Goal: Transaction & Acquisition: Book appointment/travel/reservation

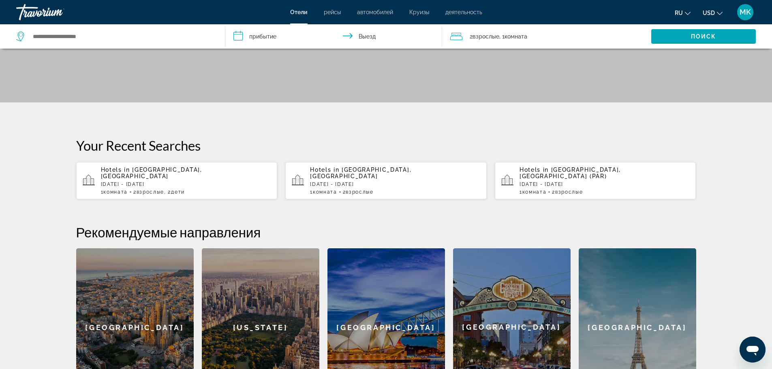
scroll to position [129, 0]
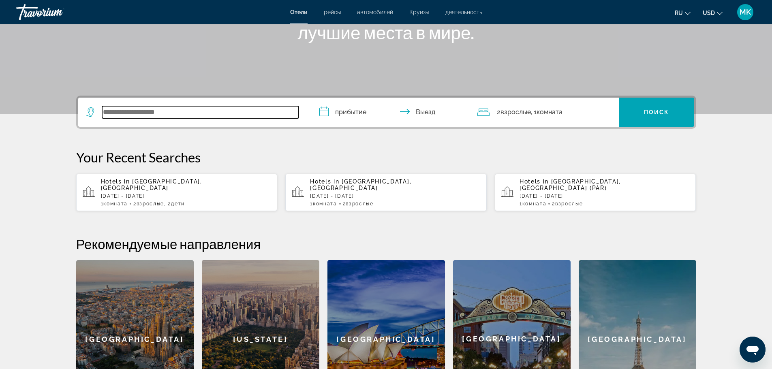
click at [116, 113] on input "Search widget" at bounding box center [200, 112] width 196 height 12
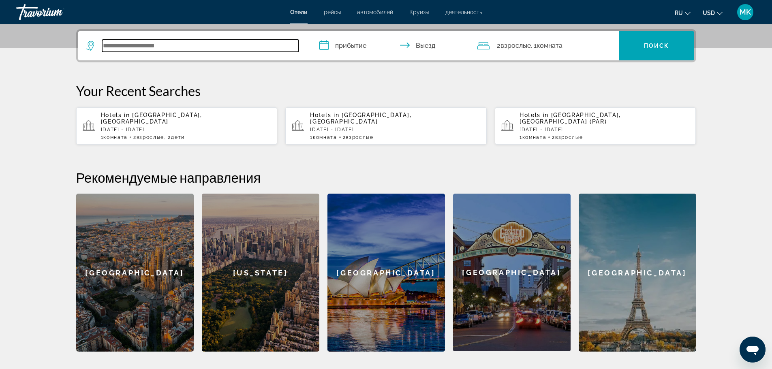
scroll to position [198, 0]
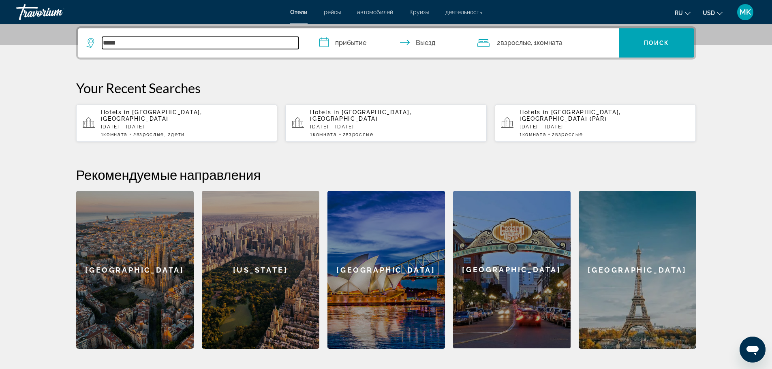
click at [127, 45] on input "*****" at bounding box center [200, 43] width 196 height 12
type input "*"
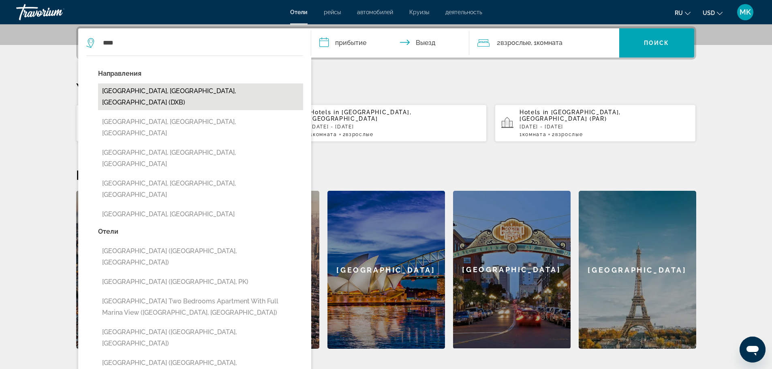
click at [168, 91] on button "[GEOGRAPHIC_DATA], [GEOGRAPHIC_DATA], [GEOGRAPHIC_DATA] (DXB)" at bounding box center [200, 96] width 205 height 27
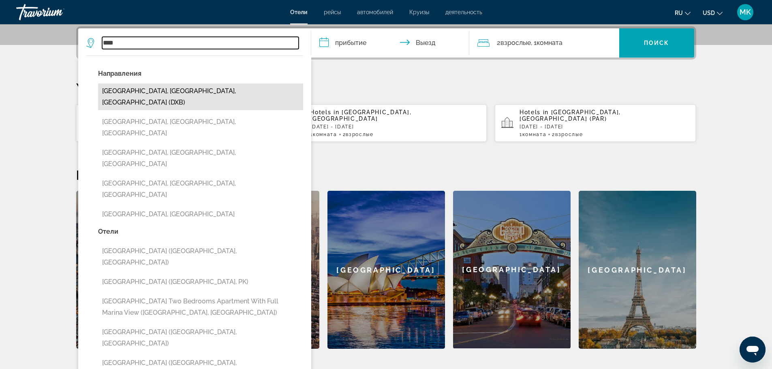
type input "**********"
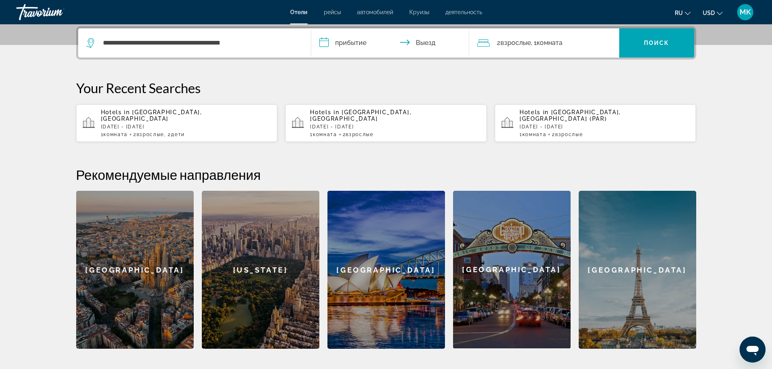
click at [326, 45] on input "**********" at bounding box center [391, 44] width 161 height 32
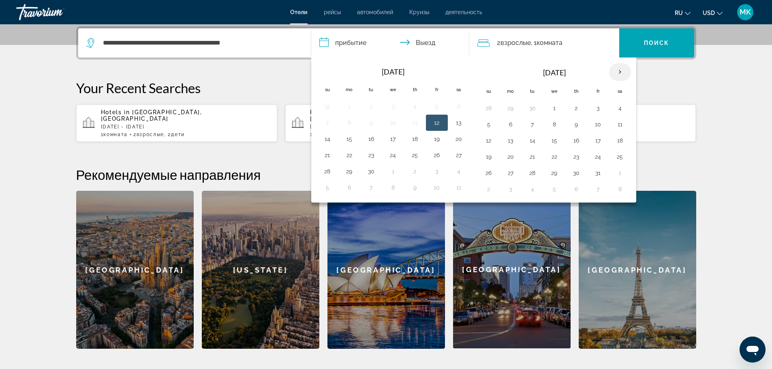
click at [621, 70] on th "Next month" at bounding box center [620, 72] width 22 height 18
click at [620, 71] on th "Next month" at bounding box center [620, 72] width 22 height 18
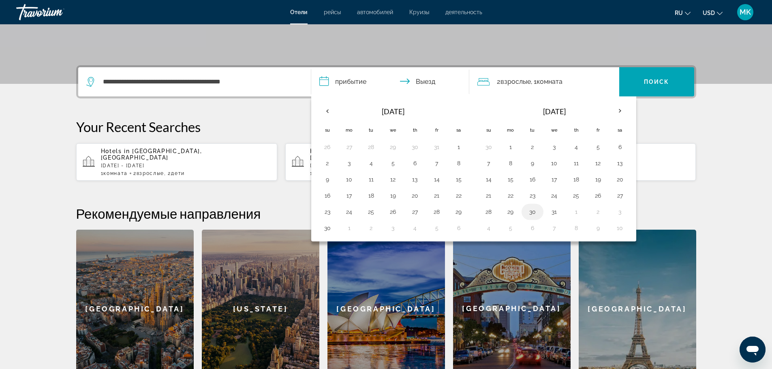
scroll to position [158, 0]
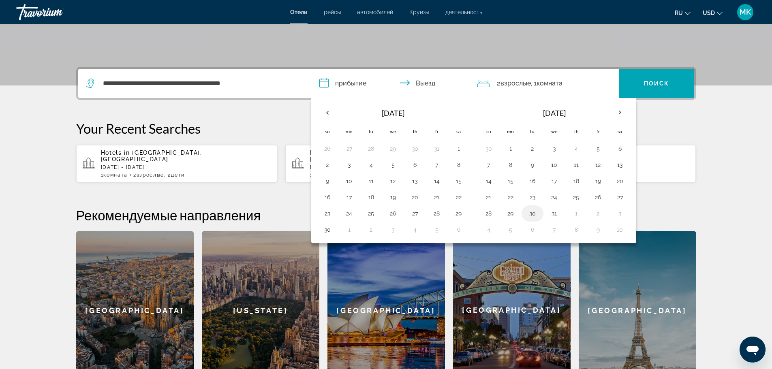
click at [534, 215] on button "30" at bounding box center [532, 213] width 13 height 11
click at [486, 232] on button "4" at bounding box center [488, 229] width 13 height 11
type input "**********"
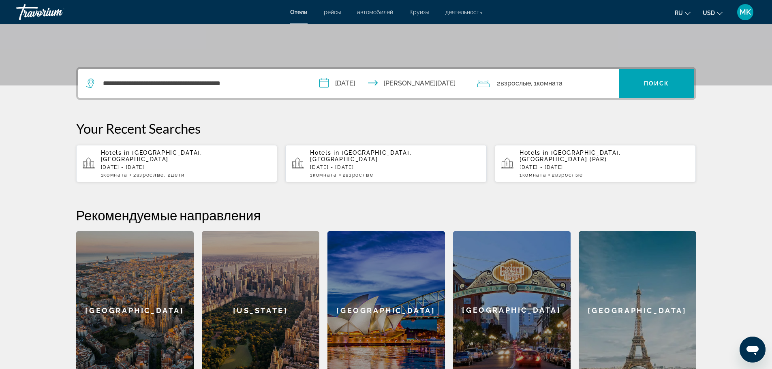
click at [515, 82] on span "Взрослые" at bounding box center [515, 83] width 30 height 8
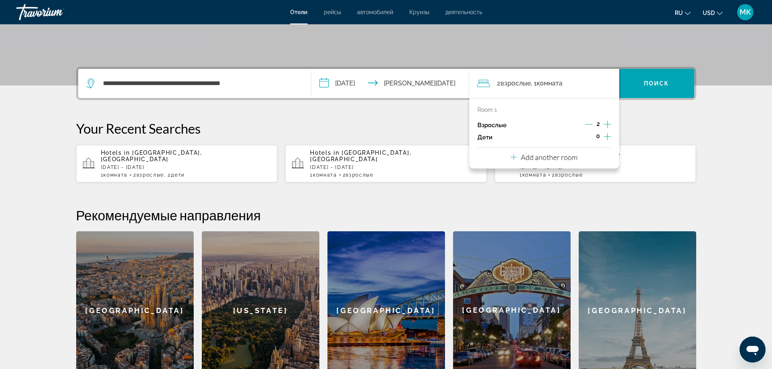
scroll to position [198, 0]
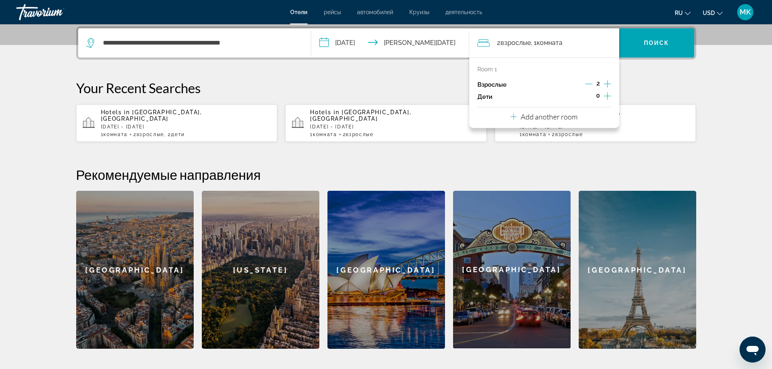
click at [606, 84] on icon "Increment adults" at bounding box center [607, 84] width 7 height 10
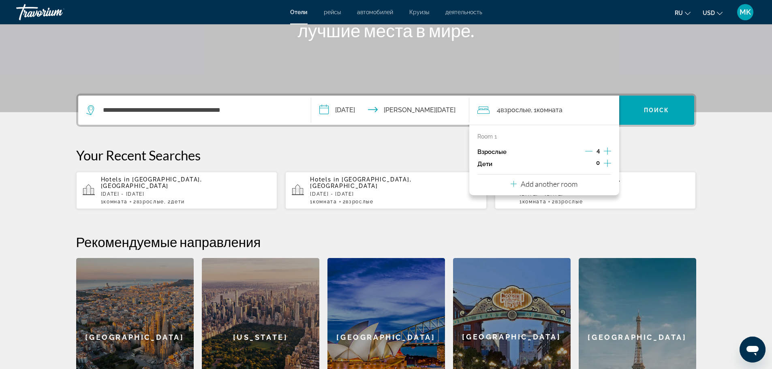
scroll to position [117, 0]
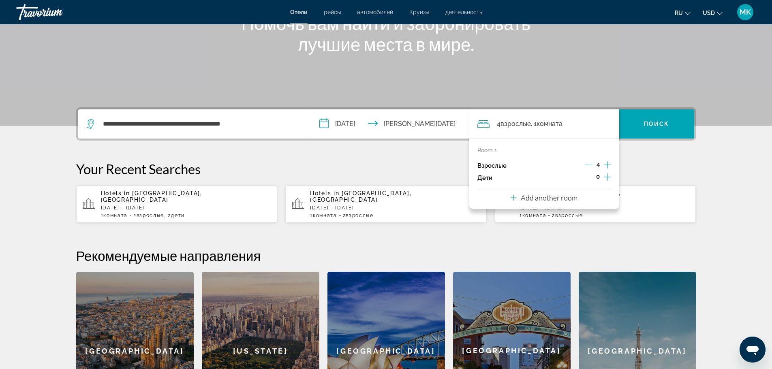
click at [551, 124] on span "Комната" at bounding box center [549, 124] width 26 height 8
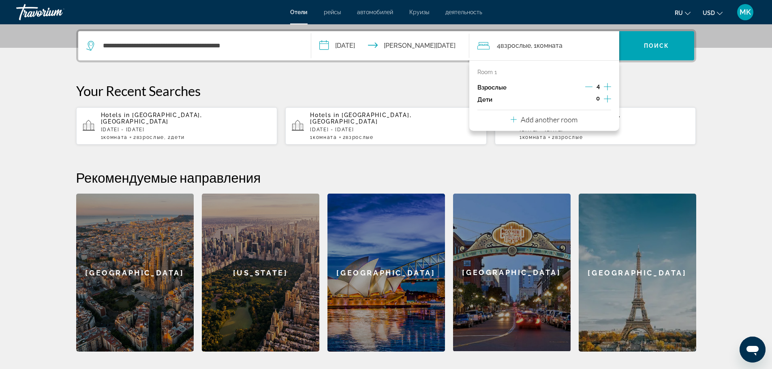
scroll to position [198, 0]
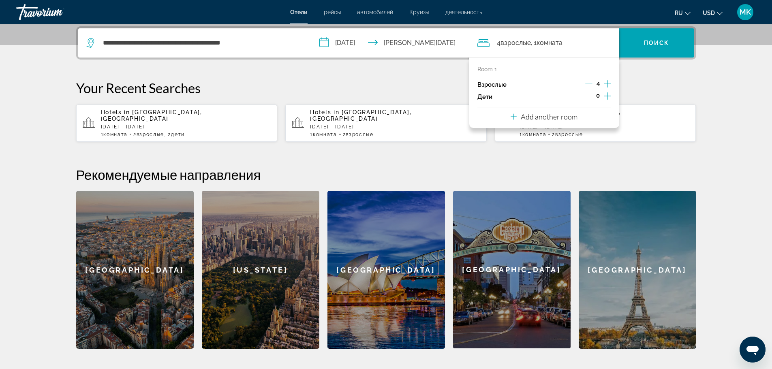
click at [538, 43] on span ", 1 Комната номера" at bounding box center [547, 42] width 32 height 11
click at [562, 43] on span "Комната" at bounding box center [549, 43] width 26 height 8
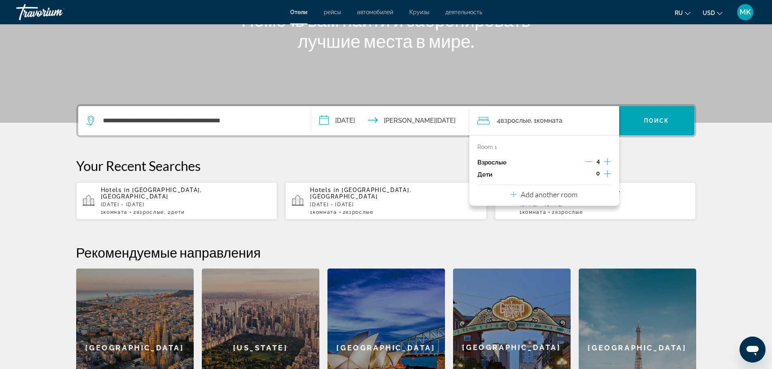
scroll to position [117, 0]
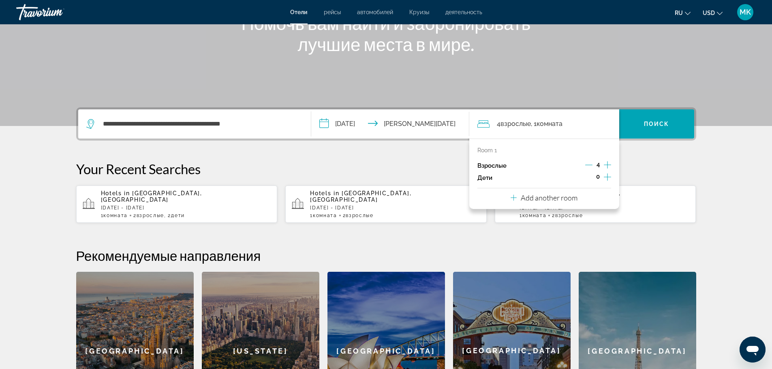
click at [562, 122] on span "Комната" at bounding box center [549, 124] width 26 height 8
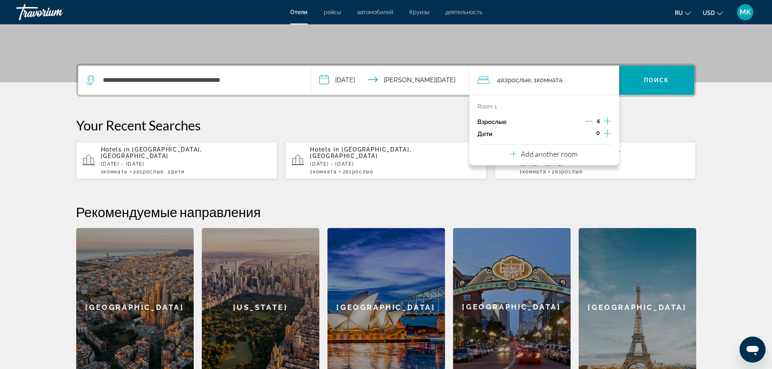
scroll to position [158, 0]
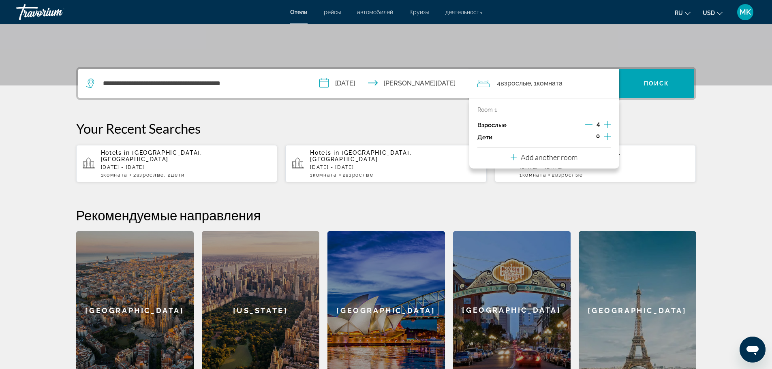
click at [536, 83] on span ", 1 Комната номера" at bounding box center [547, 83] width 32 height 11
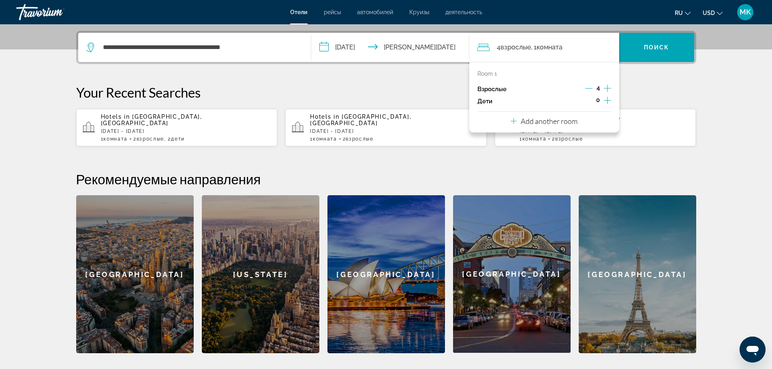
scroll to position [198, 0]
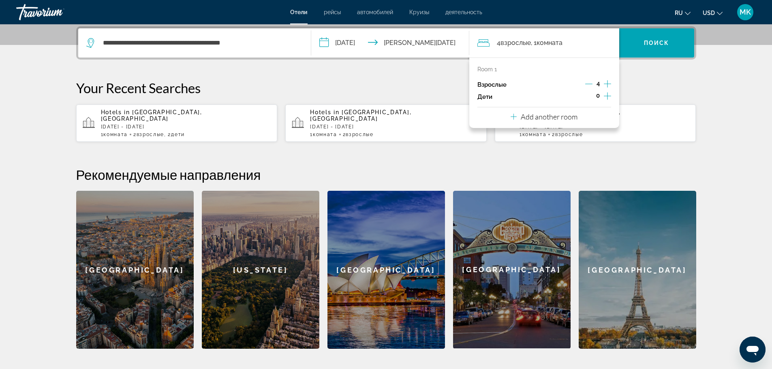
click at [494, 69] on p "Room 1" at bounding box center [486, 69] width 19 height 6
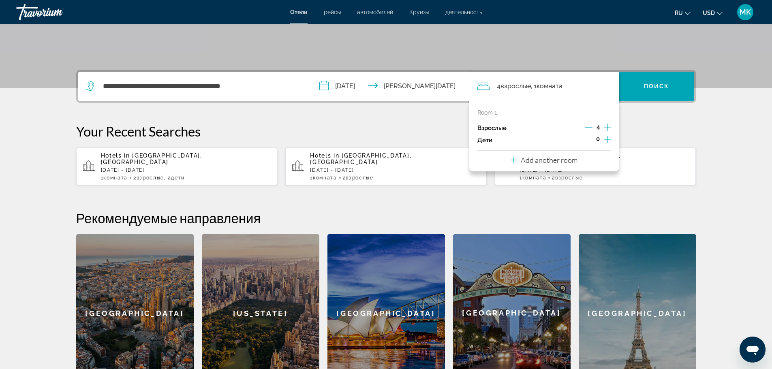
scroll to position [117, 0]
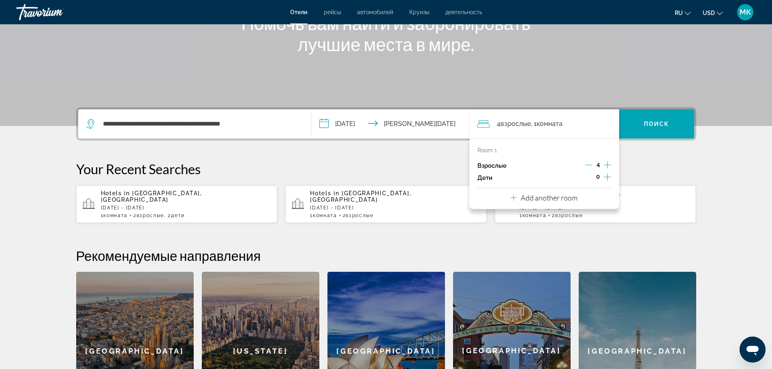
click at [485, 126] on icon "Travelers: 4 adults, 0 children" at bounding box center [483, 124] width 12 height 10
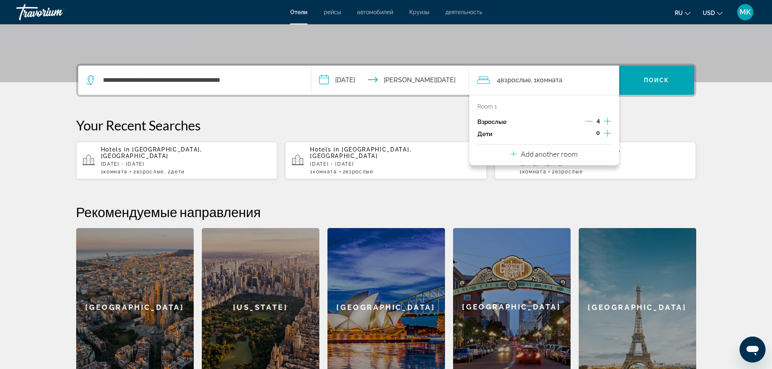
scroll to position [158, 0]
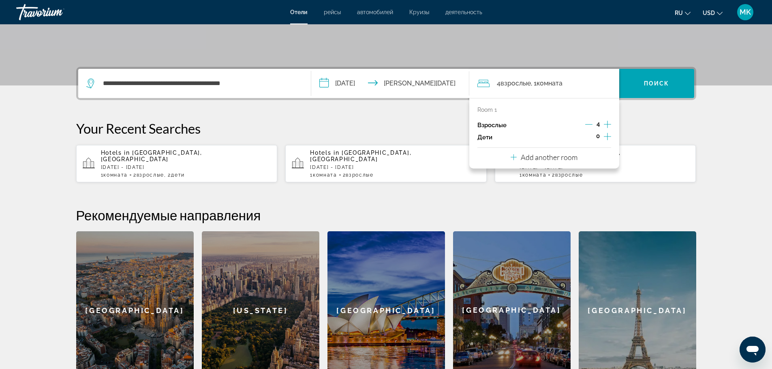
click at [560, 85] on span "Комната" at bounding box center [549, 83] width 26 height 8
click at [608, 124] on icon "Increment adults" at bounding box center [607, 124] width 7 height 7
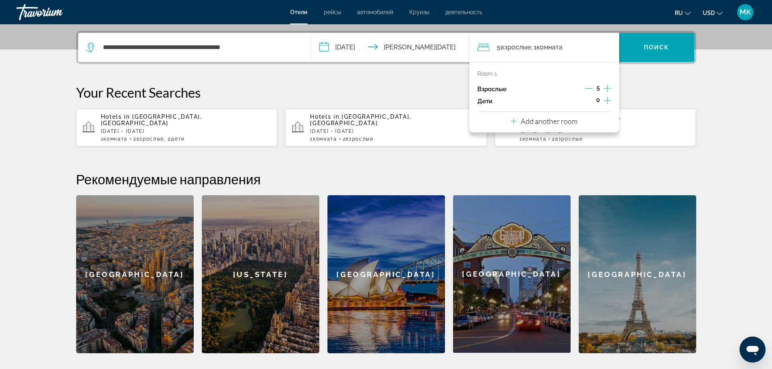
scroll to position [198, 0]
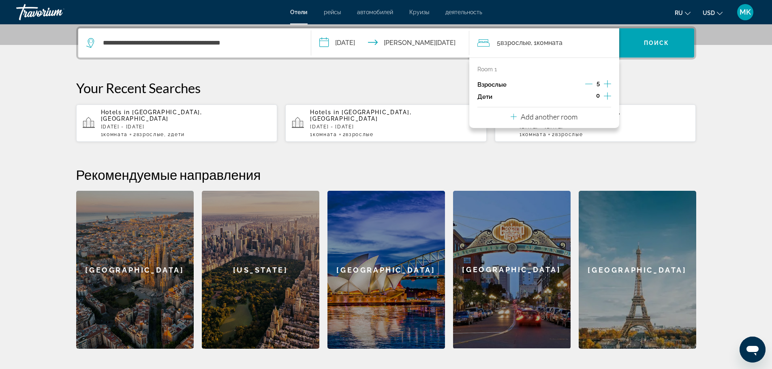
click at [587, 85] on icon "Decrement adults" at bounding box center [588, 83] width 7 height 7
click at [606, 95] on icon "Increment children" at bounding box center [607, 96] width 7 height 10
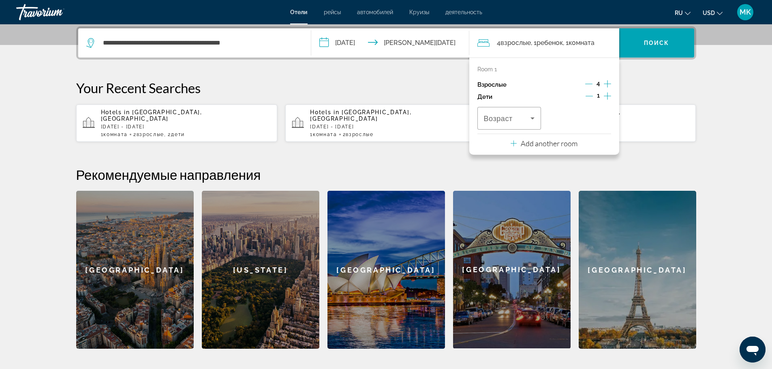
click at [590, 96] on icon "Decrement children" at bounding box center [588, 96] width 7 height 0
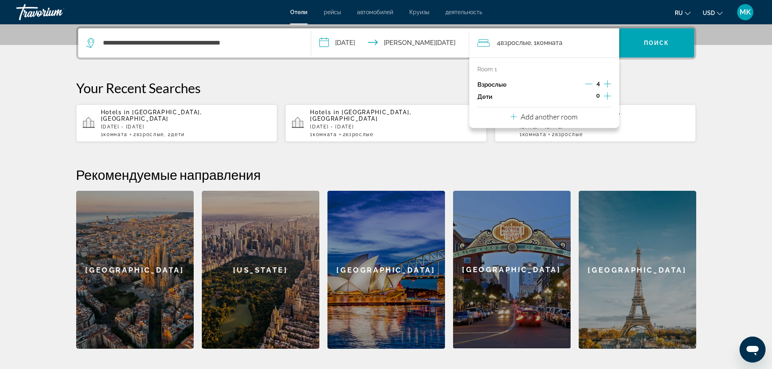
click at [607, 97] on icon "Increment children" at bounding box center [607, 95] width 7 height 7
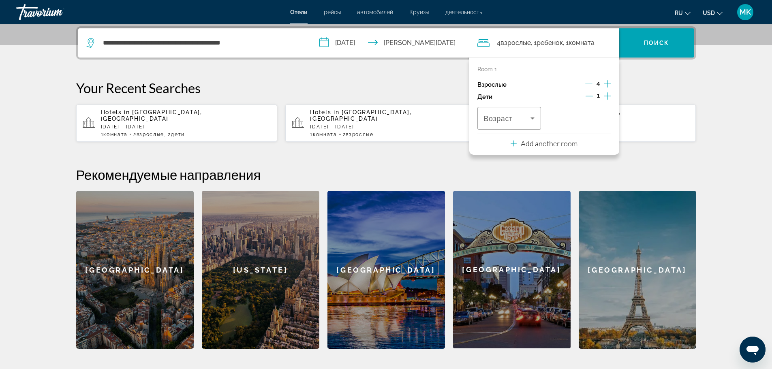
click at [587, 96] on icon "Decrement children" at bounding box center [588, 96] width 7 height 0
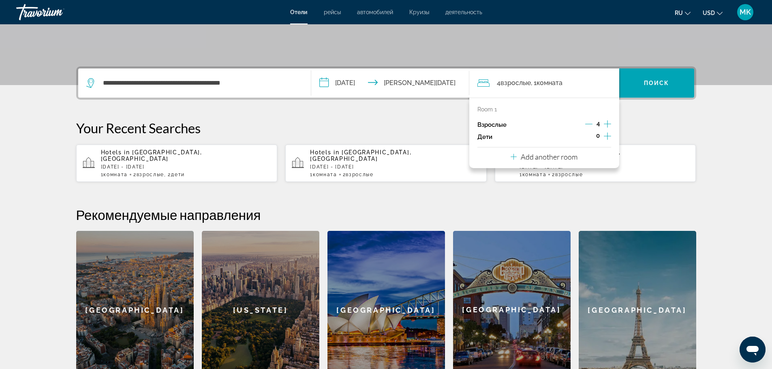
scroll to position [158, 0]
click at [559, 172] on span "Взрослые" at bounding box center [569, 175] width 28 height 6
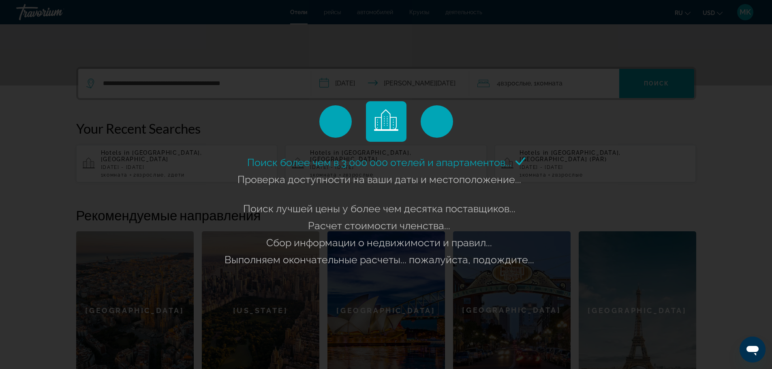
click at [556, 83] on div "Поиск более чем в 3 000 000 отелей и апартаментов..." at bounding box center [386, 184] width 772 height 369
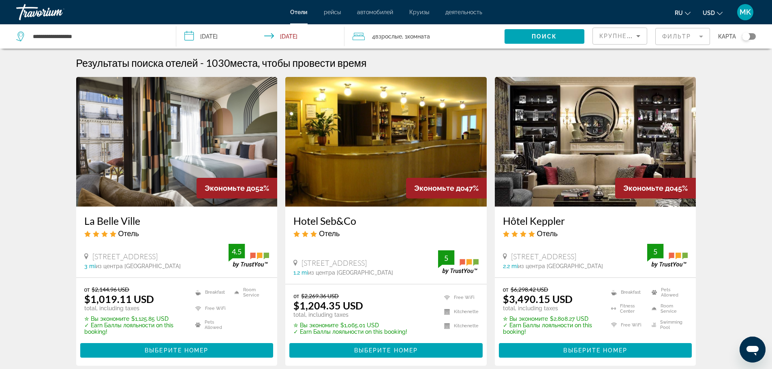
click at [436, 37] on div "4 Взрослый Взрослые , 1 Комната номера" at bounding box center [428, 36] width 152 height 11
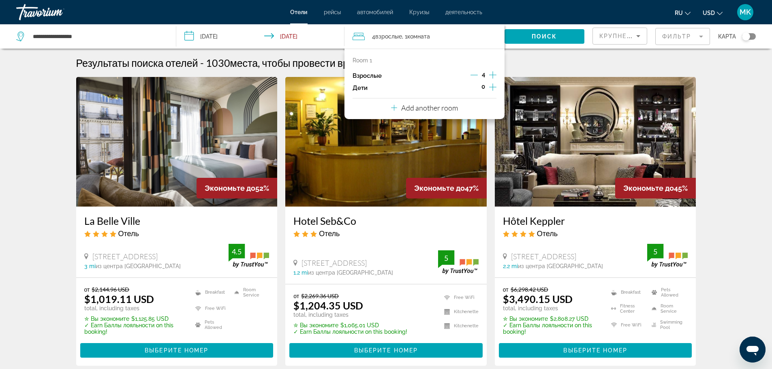
click at [357, 61] on p "Room 1" at bounding box center [361, 60] width 19 height 6
click at [639, 34] on icon "Sort by" at bounding box center [638, 36] width 10 height 10
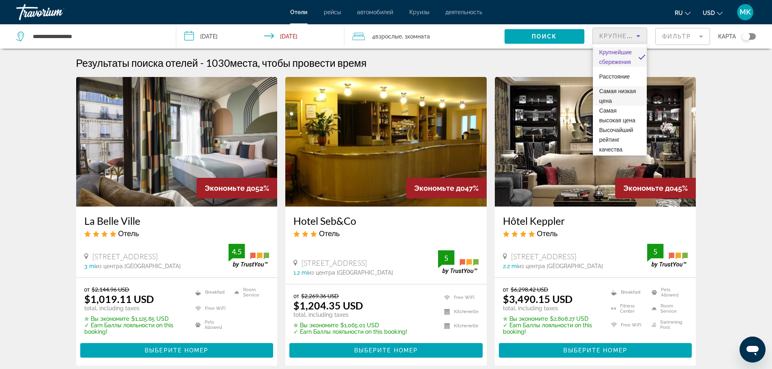
click at [606, 93] on span "Самая низкая цена" at bounding box center [617, 96] width 37 height 16
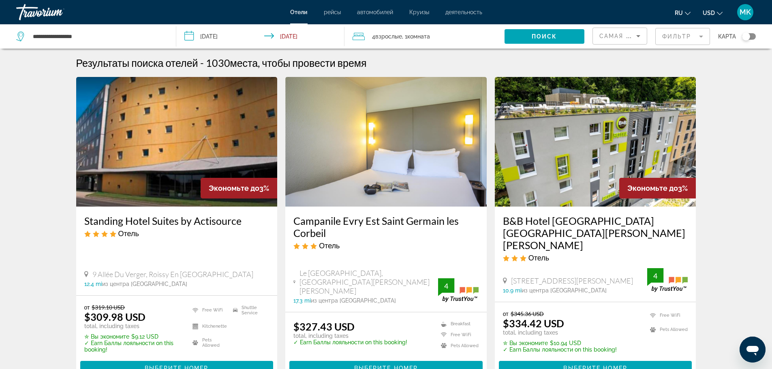
click at [188, 34] on input "**********" at bounding box center [261, 37] width 171 height 27
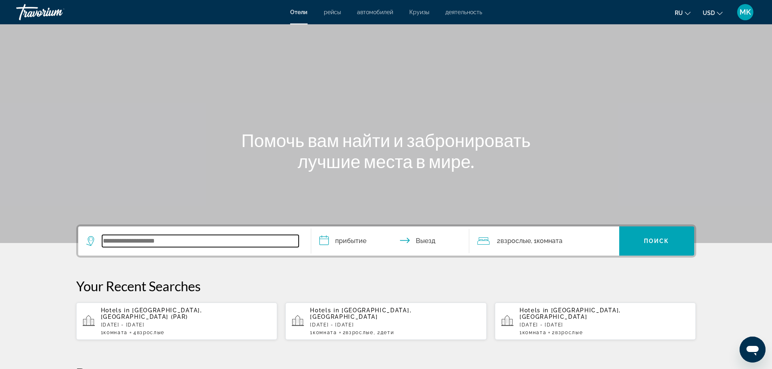
click at [123, 243] on input "Search widget" at bounding box center [200, 241] width 196 height 12
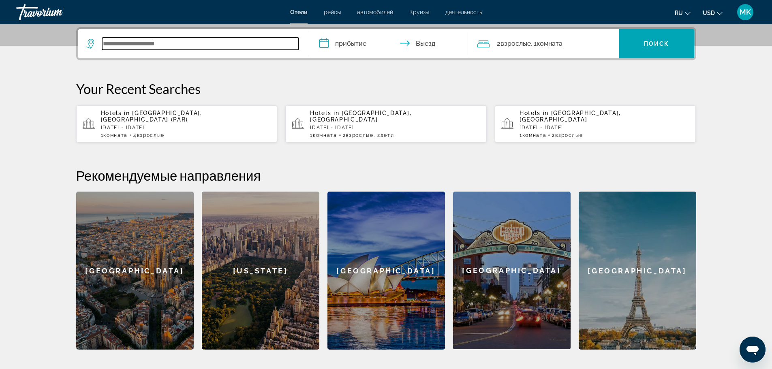
scroll to position [198, 0]
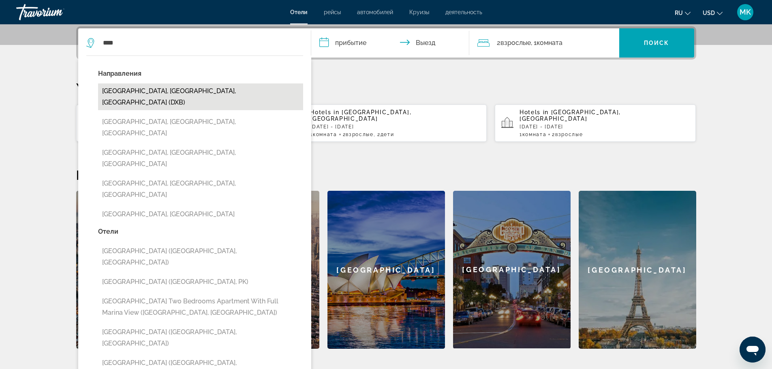
click at [200, 89] on button "[GEOGRAPHIC_DATA], [GEOGRAPHIC_DATA], [GEOGRAPHIC_DATA] (DXB)" at bounding box center [200, 96] width 205 height 27
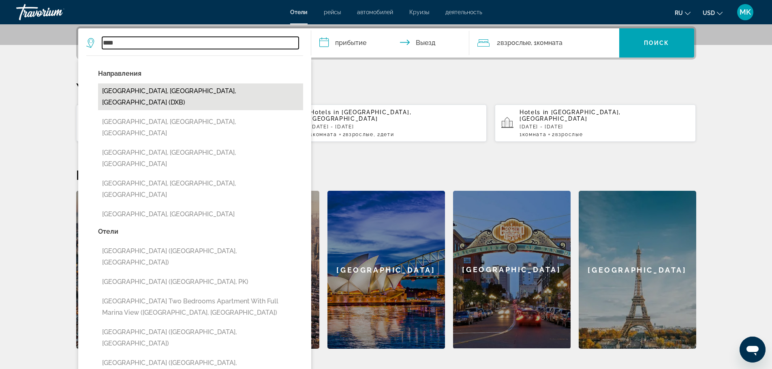
type input "**********"
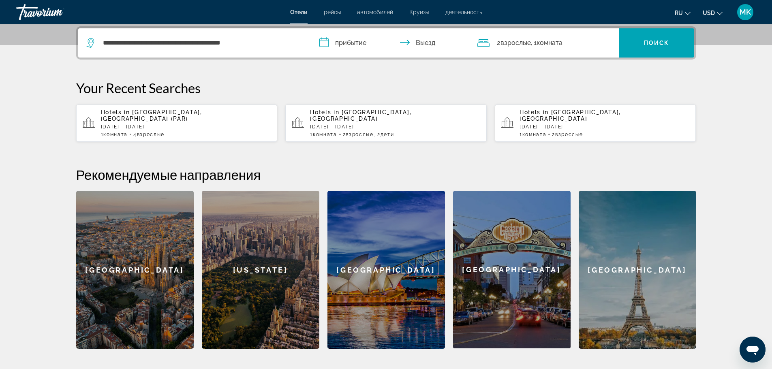
click at [325, 42] on input "**********" at bounding box center [391, 44] width 161 height 32
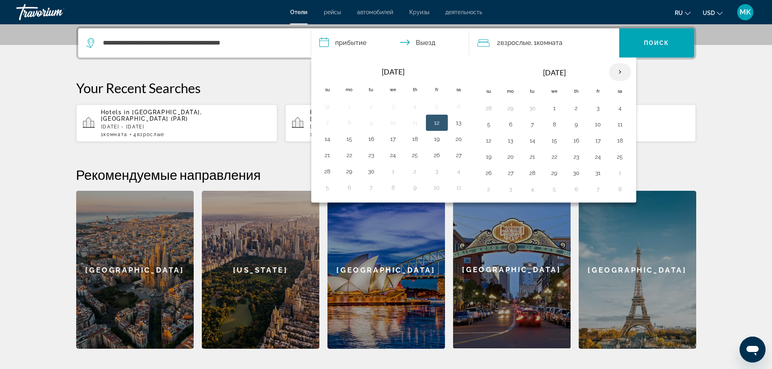
click at [621, 71] on th "Next month" at bounding box center [620, 72] width 22 height 18
click at [532, 175] on button "30" at bounding box center [532, 172] width 13 height 11
click at [487, 190] on button "4" at bounding box center [488, 189] width 13 height 11
type input "**********"
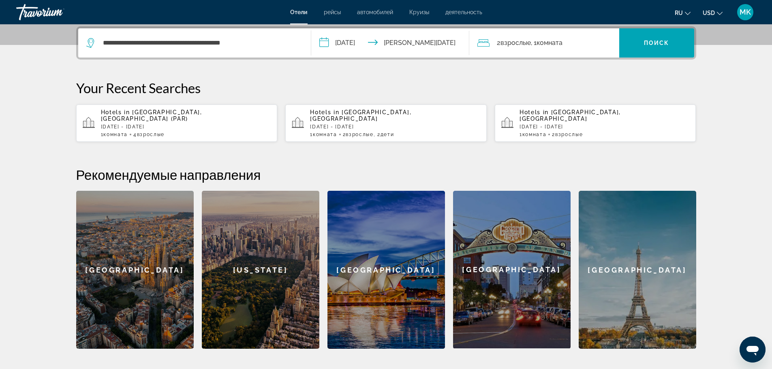
click at [527, 43] on span "Взрослые" at bounding box center [515, 43] width 30 height 8
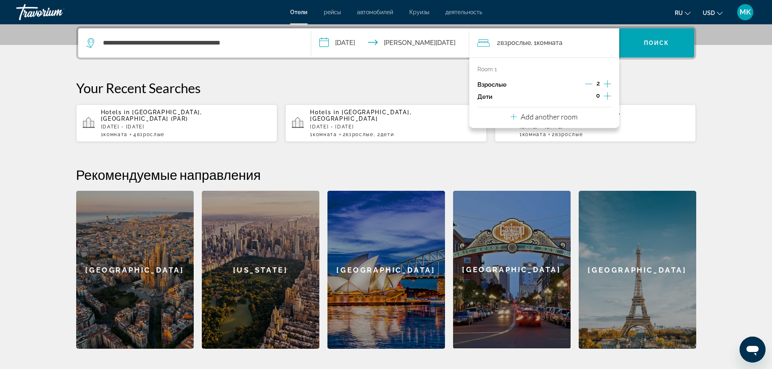
click at [608, 83] on icon "Increment adults" at bounding box center [607, 84] width 7 height 10
click at [558, 45] on span "Комната" at bounding box center [549, 43] width 26 height 8
click at [537, 43] on span ", 1 Комната номера" at bounding box center [547, 42] width 32 height 11
click at [663, 51] on span "Search widget" at bounding box center [656, 42] width 75 height 19
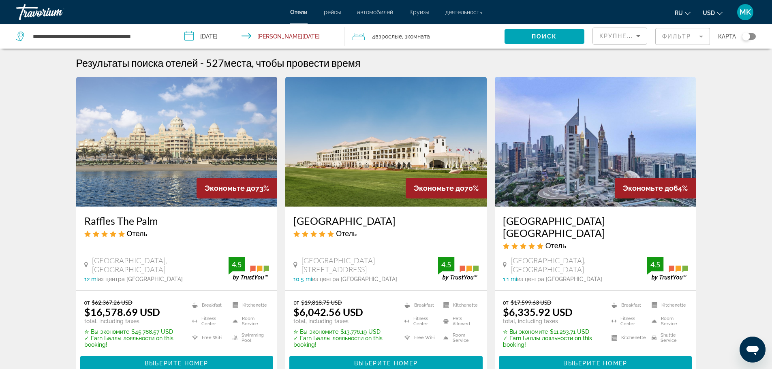
click at [638, 36] on icon "Sort by" at bounding box center [638, 36] width 4 height 2
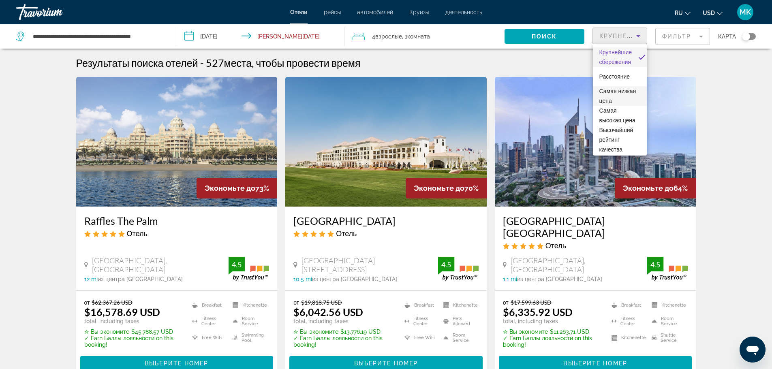
click at [618, 96] on span "Самая низкая цена" at bounding box center [619, 95] width 41 height 19
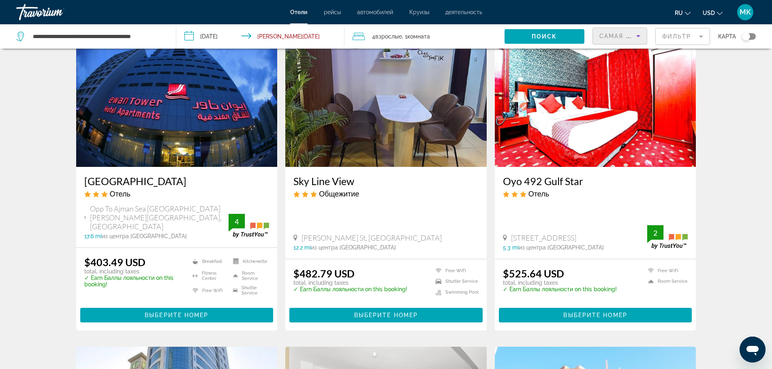
scroll to position [81, 0]
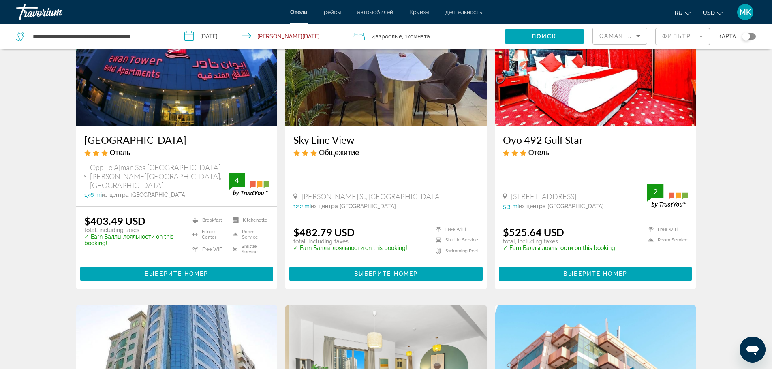
click at [109, 140] on h3 "[GEOGRAPHIC_DATA]" at bounding box center [176, 140] width 185 height 12
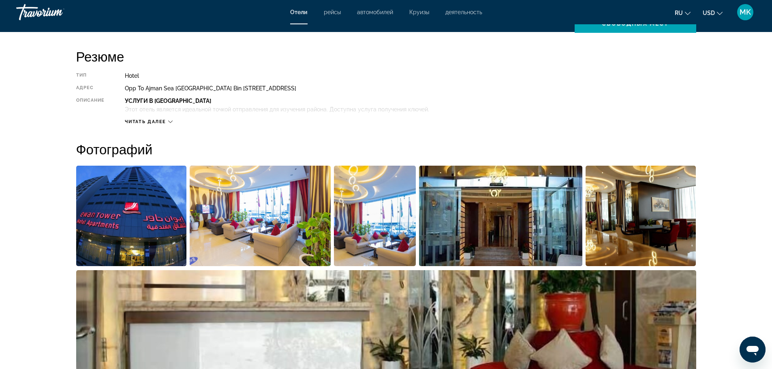
scroll to position [81, 0]
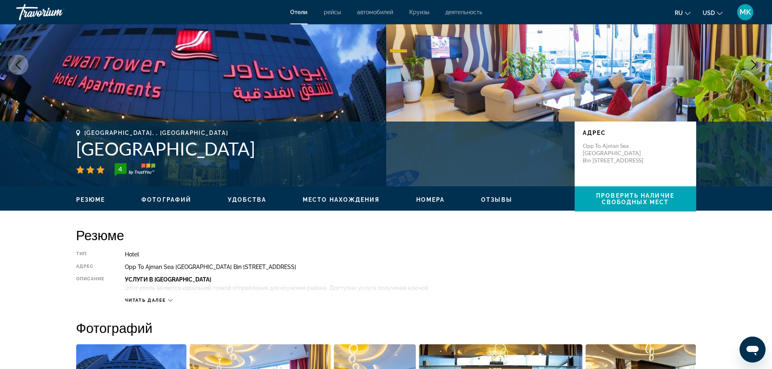
click at [171, 301] on icon "Main content" at bounding box center [170, 300] width 4 height 4
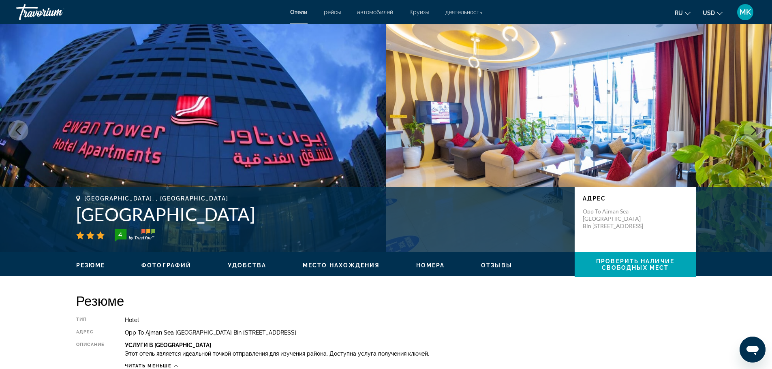
scroll to position [0, 0]
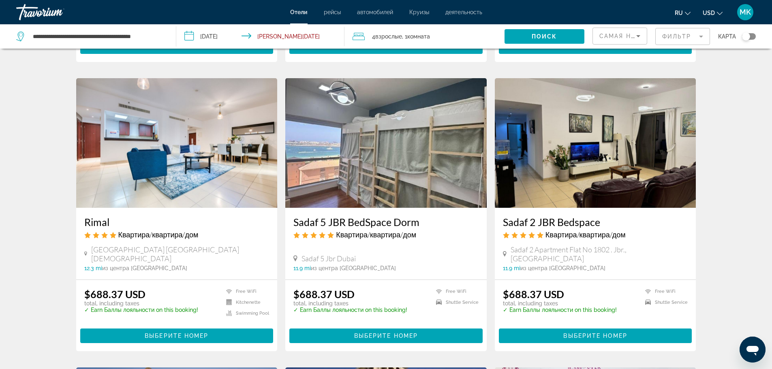
scroll to position [608, 0]
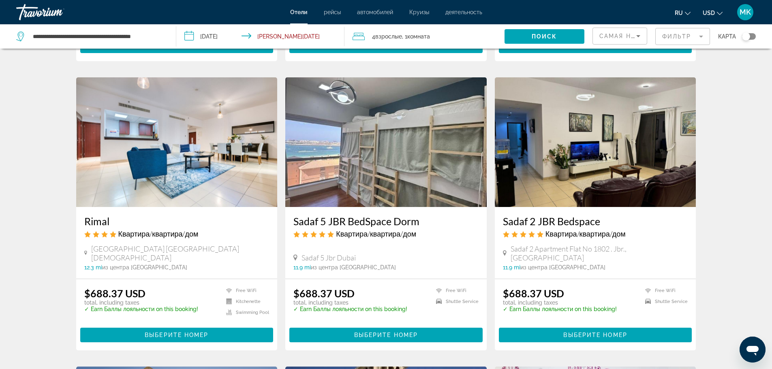
click at [577, 234] on span "Квартира/квартира/дом" at bounding box center [585, 233] width 80 height 9
click at [536, 224] on h3 "Sadaf 2 JBR Bedspace" at bounding box center [595, 221] width 185 height 12
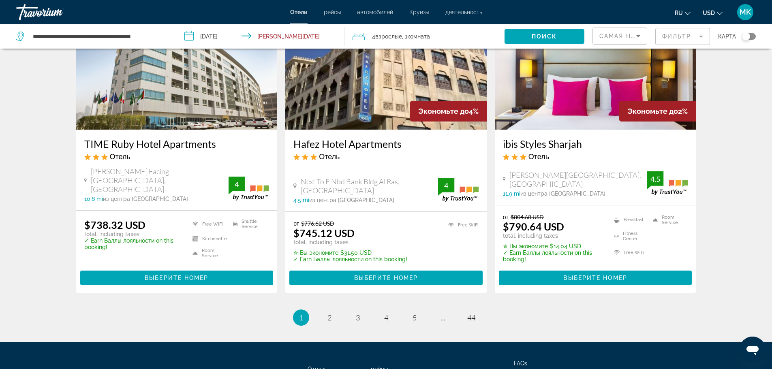
scroll to position [972, 0]
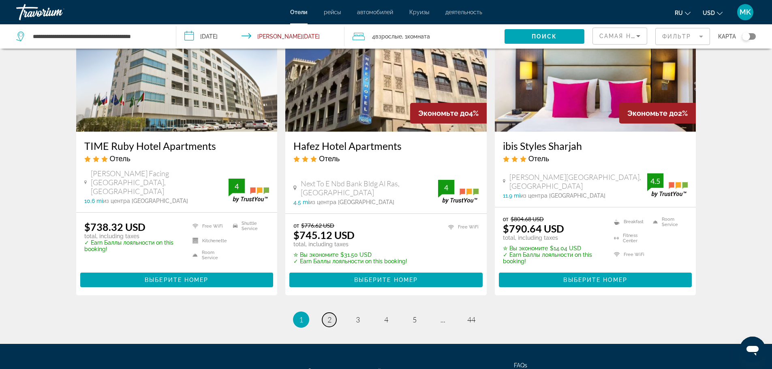
click at [327, 315] on span "2" at bounding box center [329, 319] width 4 height 9
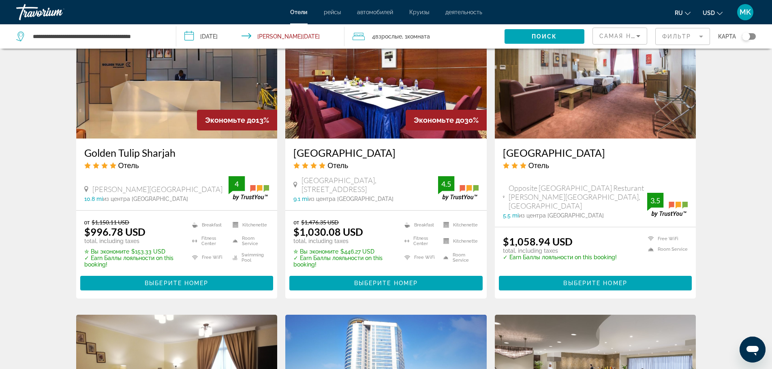
scroll to position [689, 0]
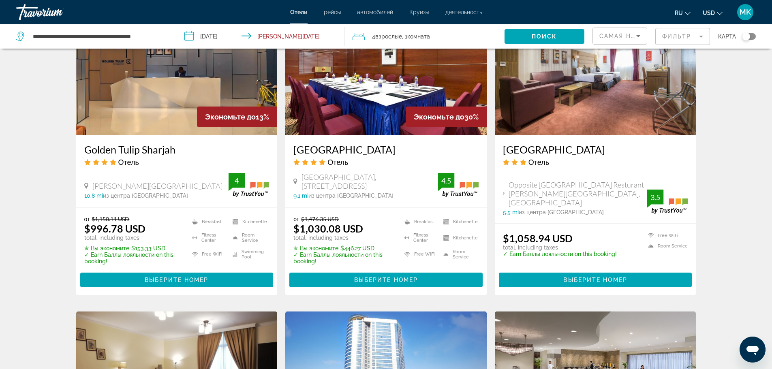
click at [346, 150] on h3 "[GEOGRAPHIC_DATA]" at bounding box center [385, 149] width 185 height 12
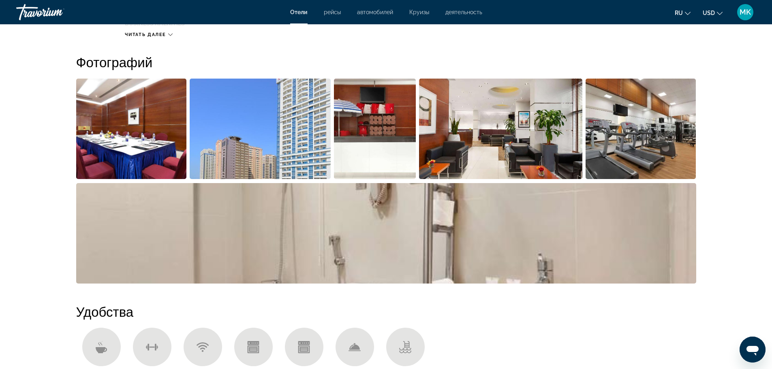
scroll to position [527, 0]
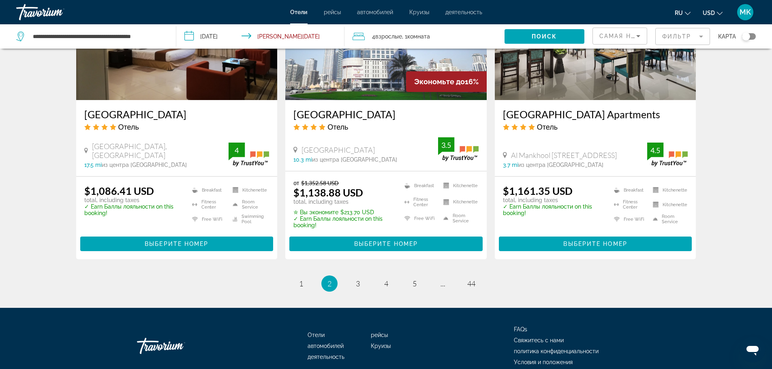
scroll to position [1068, 0]
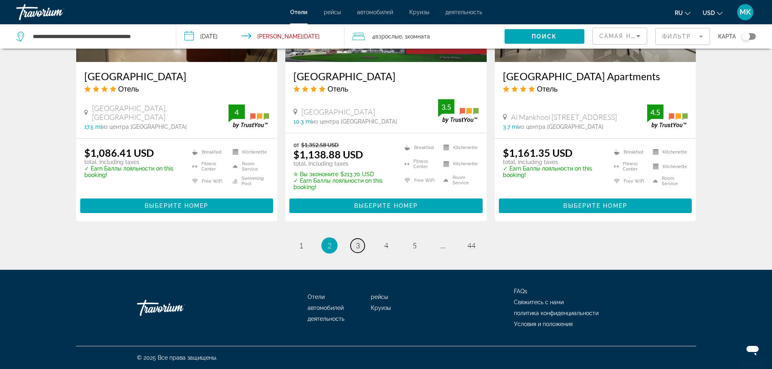
click at [354, 246] on link "page 3" at bounding box center [357, 246] width 14 height 14
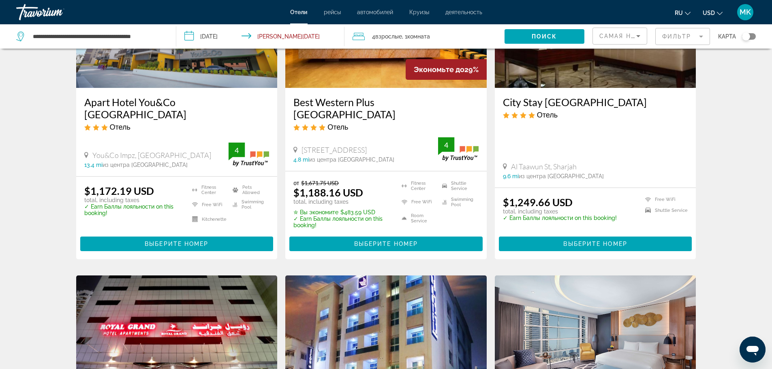
scroll to position [122, 0]
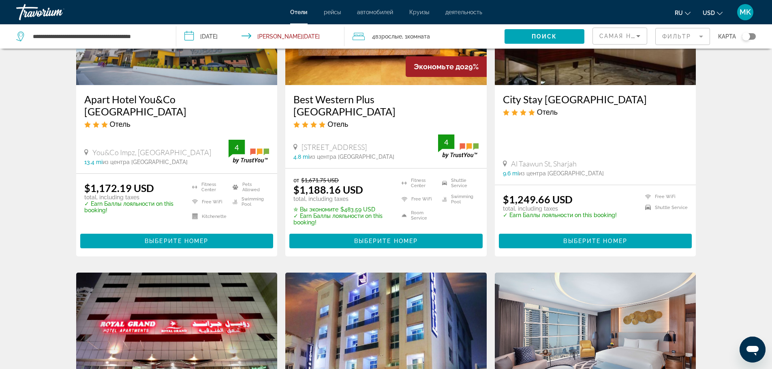
click at [329, 100] on h3 "Best Western Plus [GEOGRAPHIC_DATA]" at bounding box center [385, 105] width 185 height 24
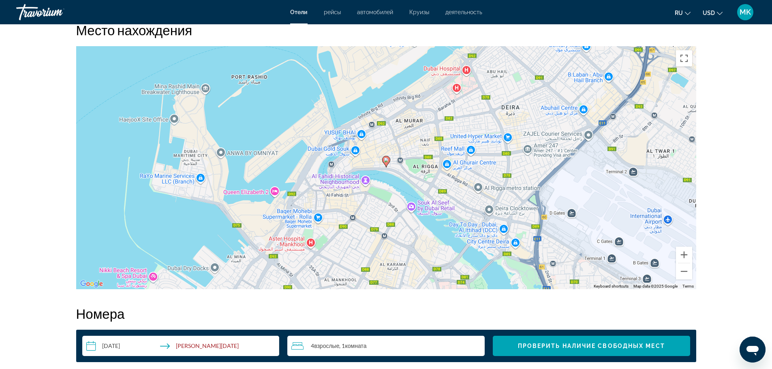
scroll to position [770, 0]
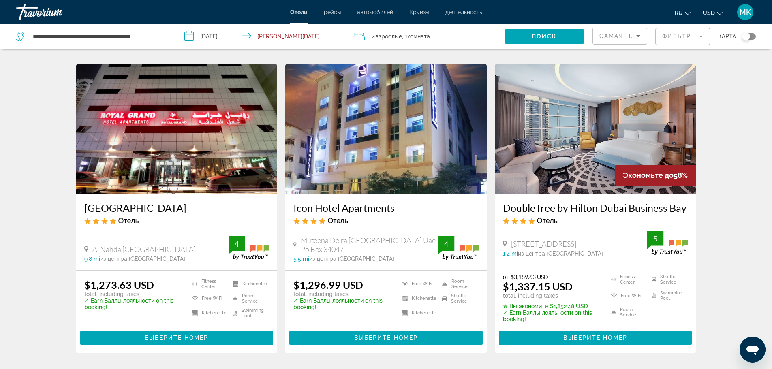
scroll to position [365, 0]
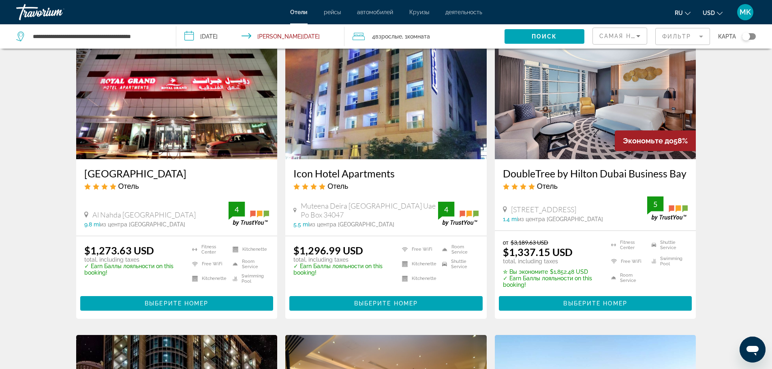
click at [550, 167] on h3 "DoubleTree by Hilton Dubai Business Bay" at bounding box center [595, 173] width 185 height 12
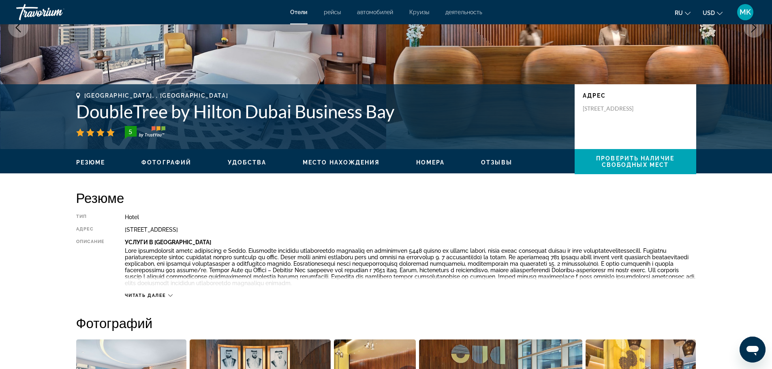
scroll to position [122, 0]
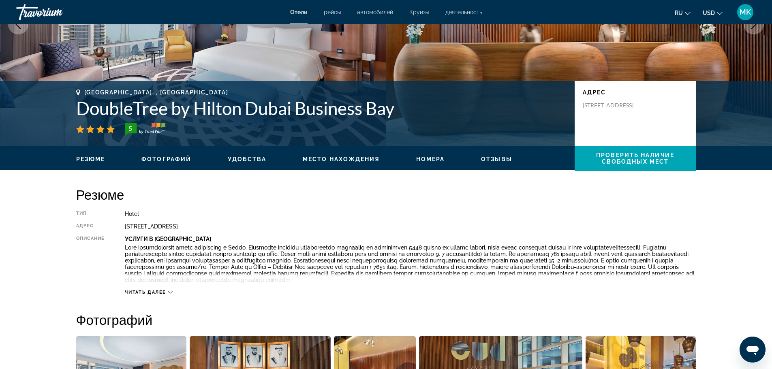
click at [179, 159] on span "Фотографий" at bounding box center [166, 159] width 50 height 6
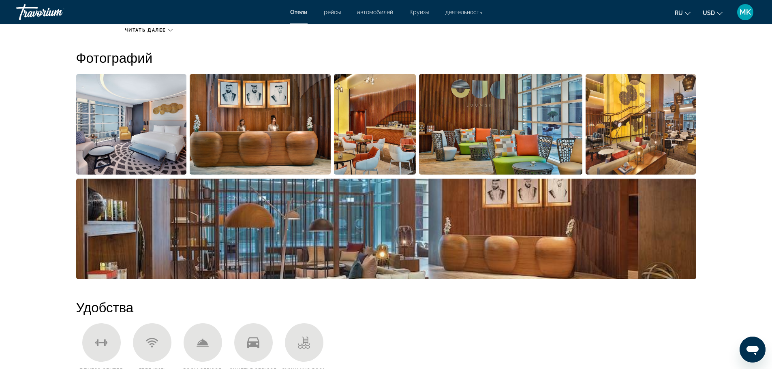
scroll to position [384, 0]
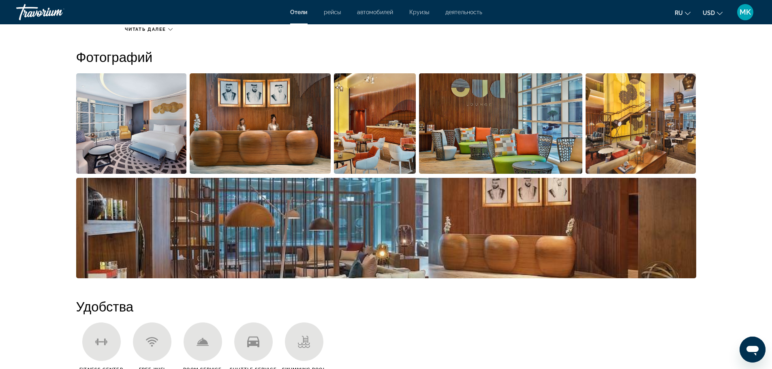
click at [162, 155] on img "Open full-screen image slider" at bounding box center [131, 123] width 111 height 100
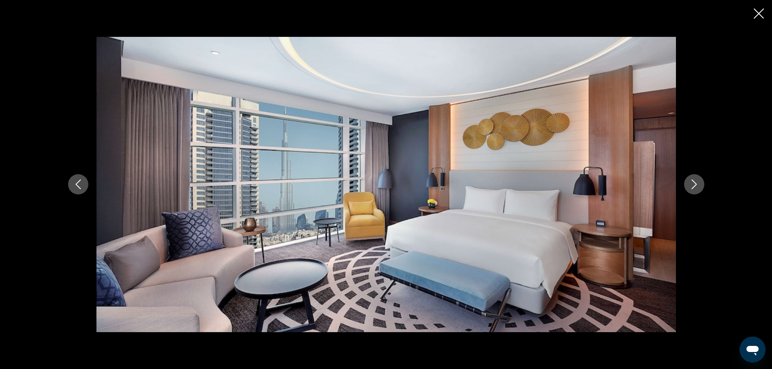
click at [694, 180] on icon "Next image" at bounding box center [694, 184] width 10 height 10
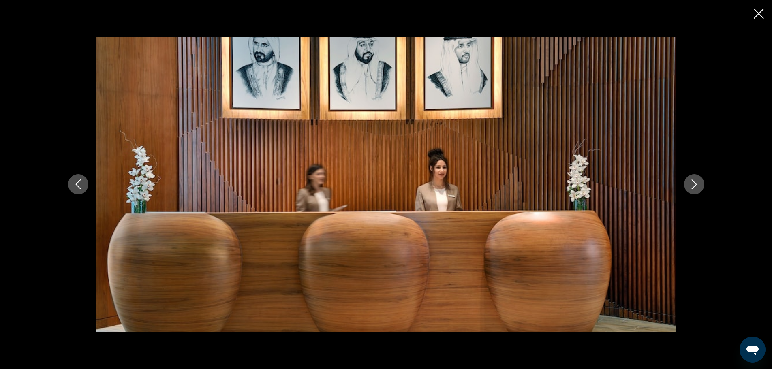
click at [694, 180] on icon "Next image" at bounding box center [694, 184] width 10 height 10
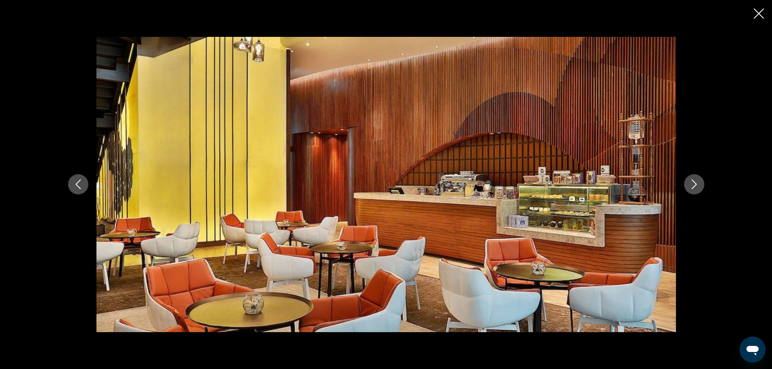
click at [694, 180] on icon "Next image" at bounding box center [694, 184] width 10 height 10
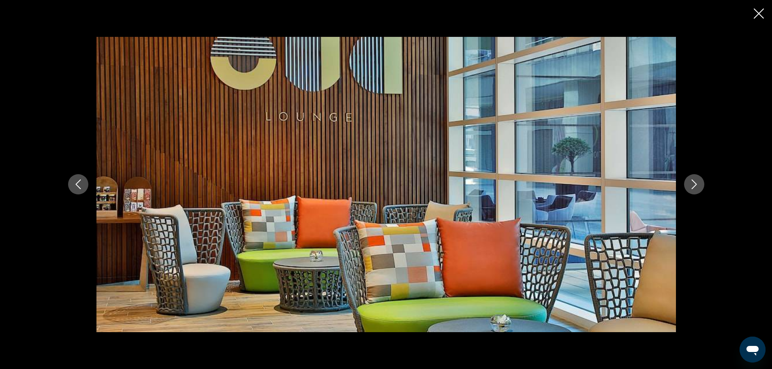
click at [760, 10] on icon "Close slideshow" at bounding box center [759, 14] width 10 height 10
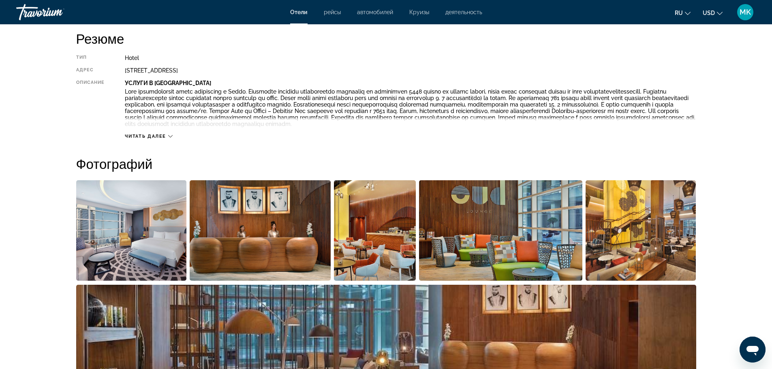
scroll to position [222, 0]
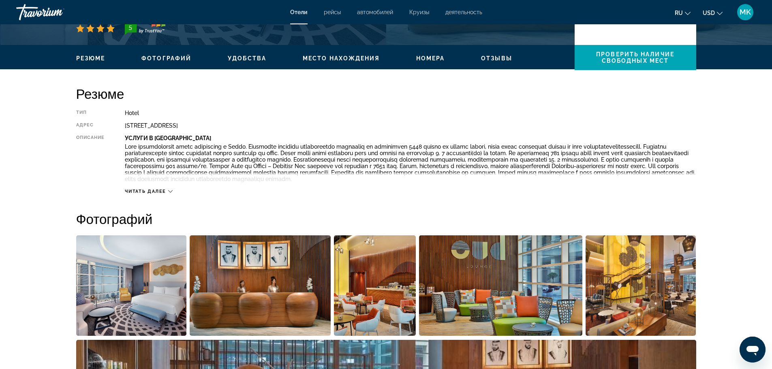
click at [169, 190] on icon "Main content" at bounding box center [170, 191] width 4 height 4
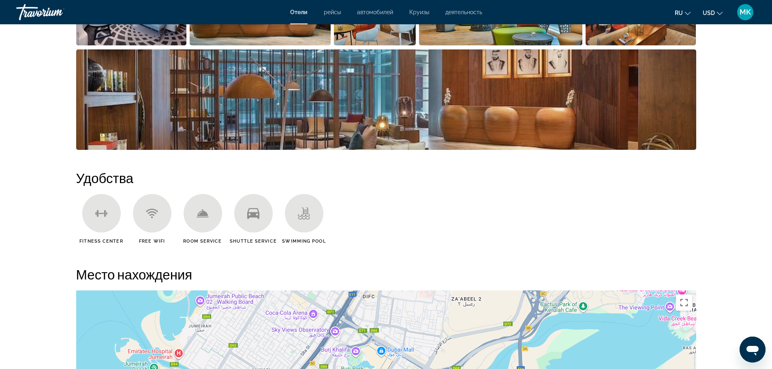
scroll to position [547, 0]
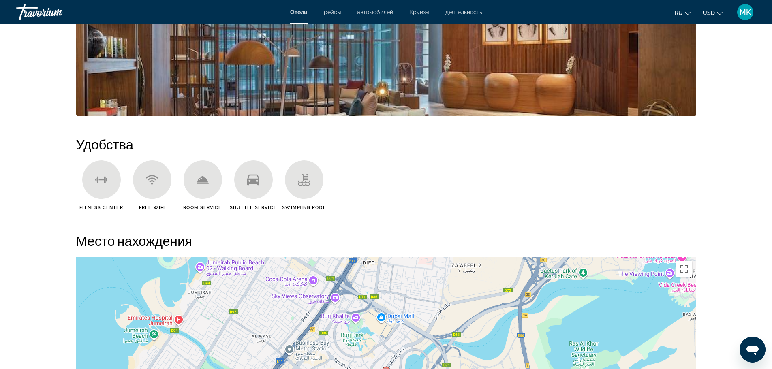
click at [205, 181] on icon "Main content" at bounding box center [202, 179] width 11 height 6
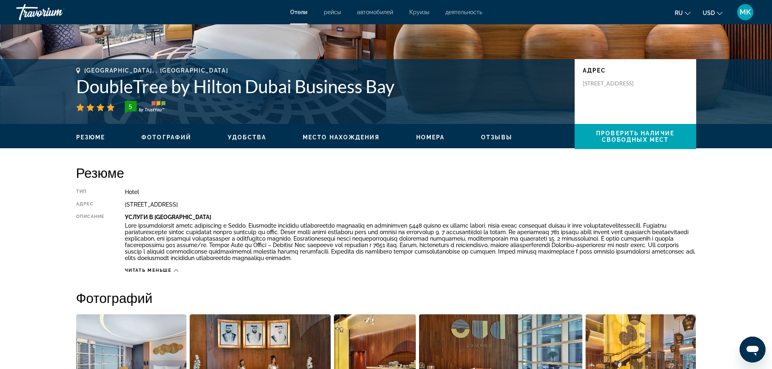
scroll to position [141, 0]
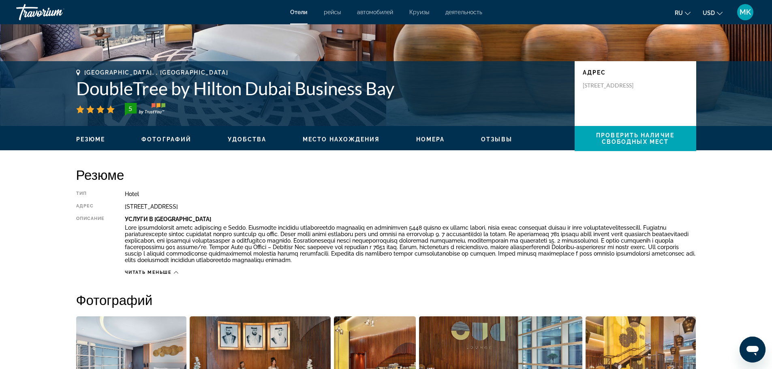
click at [441, 138] on span "Номера" at bounding box center [430, 139] width 29 height 6
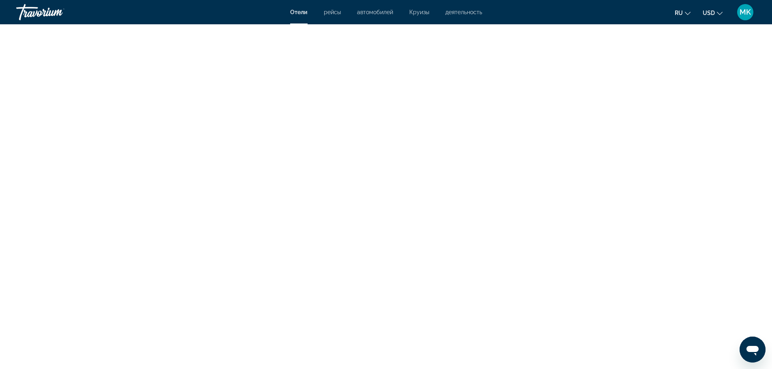
scroll to position [3130, 0]
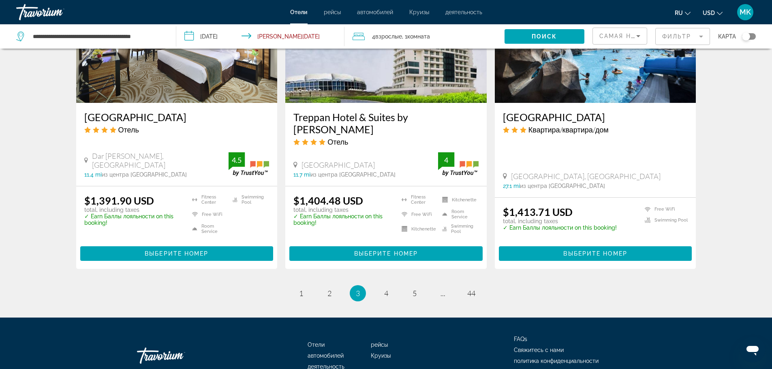
scroll to position [1055, 0]
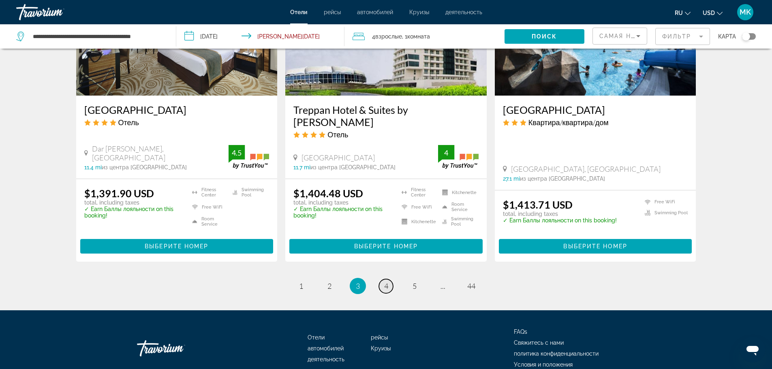
click at [386, 282] on span "4" at bounding box center [386, 286] width 4 height 9
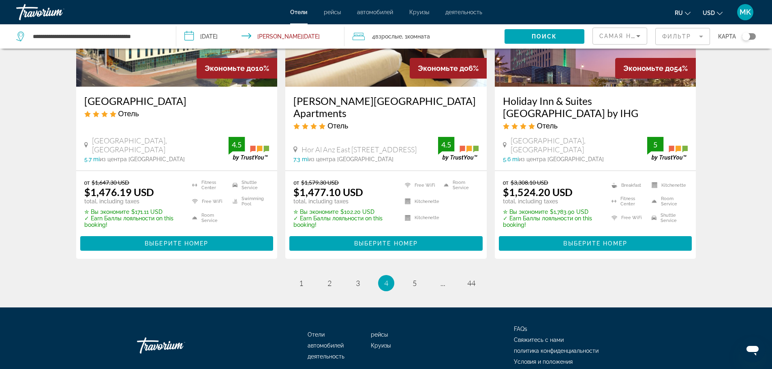
scroll to position [1085, 0]
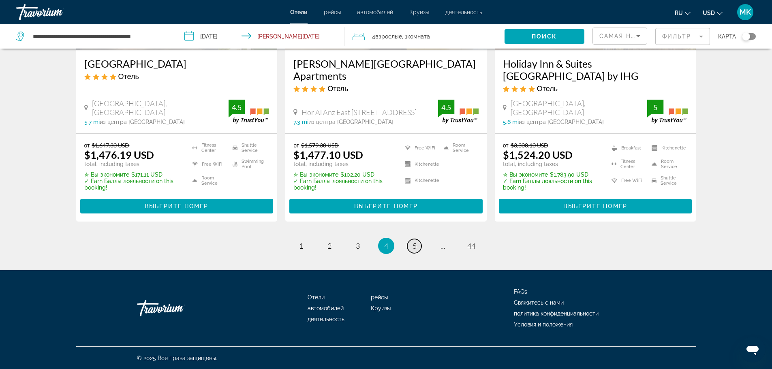
click at [414, 246] on span "5" at bounding box center [414, 245] width 4 height 9
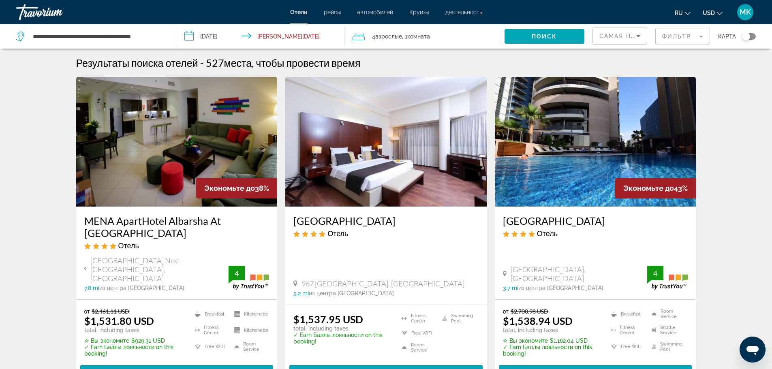
click at [702, 34] on mat-form-field "Фильтр" at bounding box center [682, 36] width 55 height 17
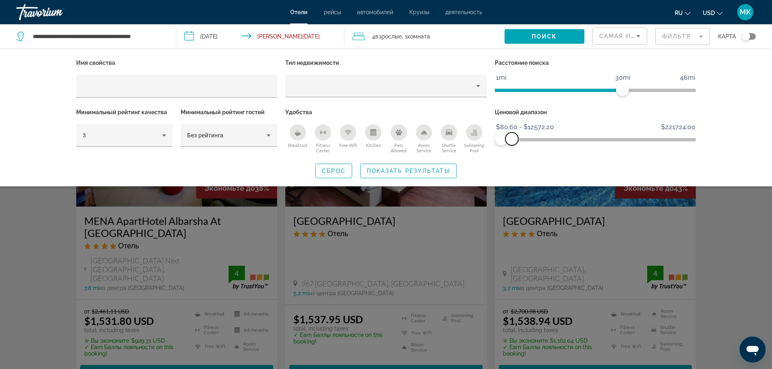
drag, startPoint x: 683, startPoint y: 139, endPoint x: 512, endPoint y: 135, distance: 171.8
click at [512, 135] on span "ngx-slider-max" at bounding box center [511, 138] width 13 height 13
drag, startPoint x: 616, startPoint y: 90, endPoint x: 563, endPoint y: 86, distance: 53.2
click at [563, 86] on span "ngx-slider" at bounding box center [563, 89] width 13 height 13
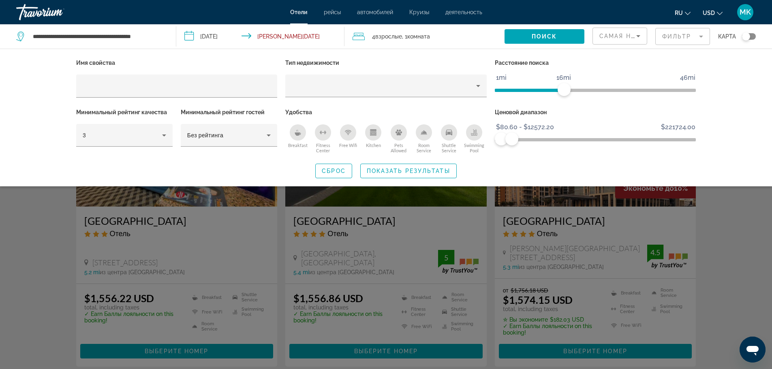
click at [758, 221] on div "Search widget" at bounding box center [386, 246] width 772 height 248
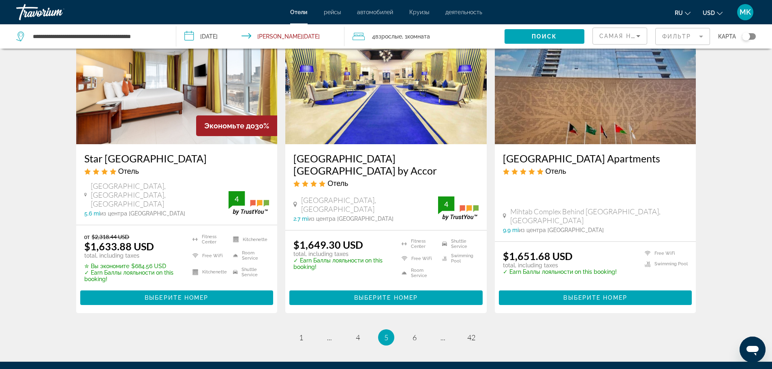
scroll to position [1053, 0]
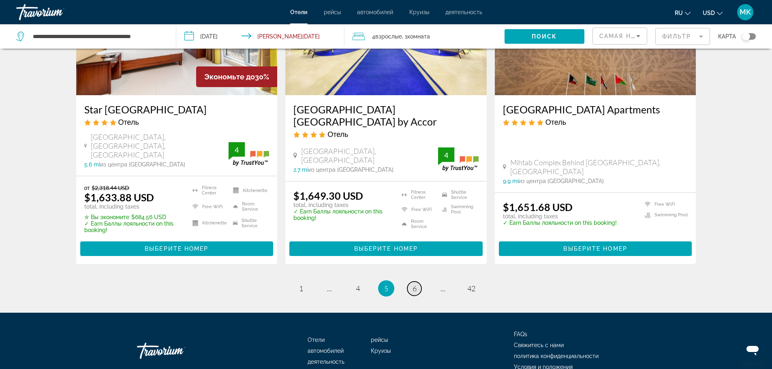
click at [414, 284] on span "6" at bounding box center [414, 288] width 4 height 9
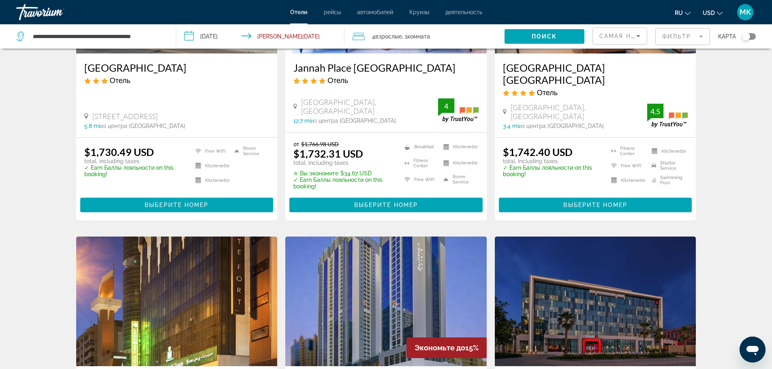
scroll to position [703, 0]
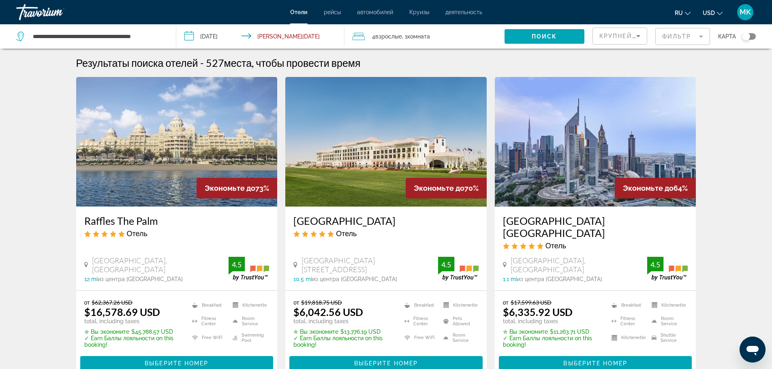
click at [636, 34] on icon "Sort by" at bounding box center [638, 36] width 10 height 10
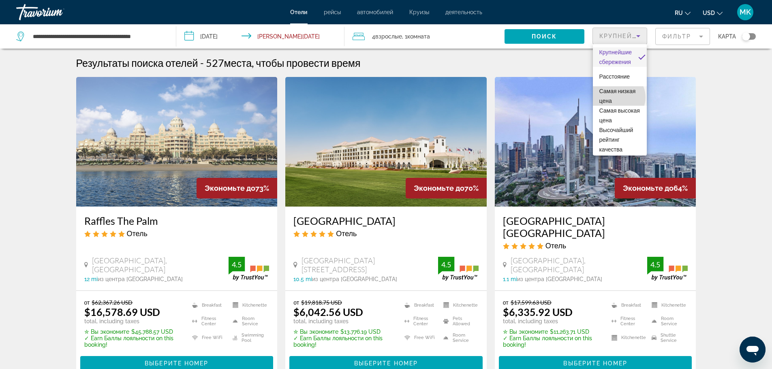
click at [618, 97] on span "Самая низкая цена" at bounding box center [617, 96] width 36 height 16
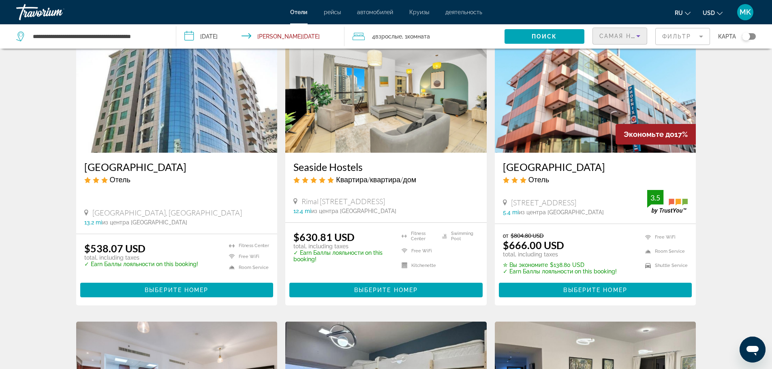
scroll to position [365, 0]
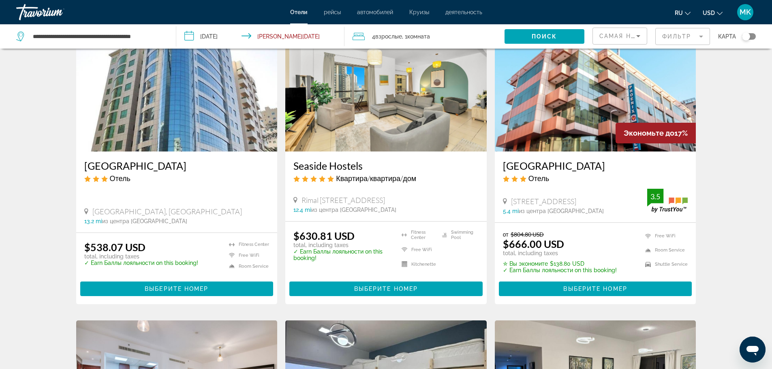
click at [306, 168] on h3 "Seaside Hostels" at bounding box center [385, 166] width 185 height 12
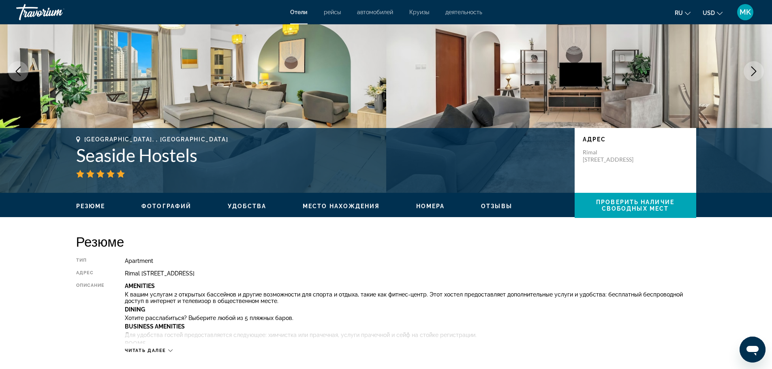
scroll to position [81, 0]
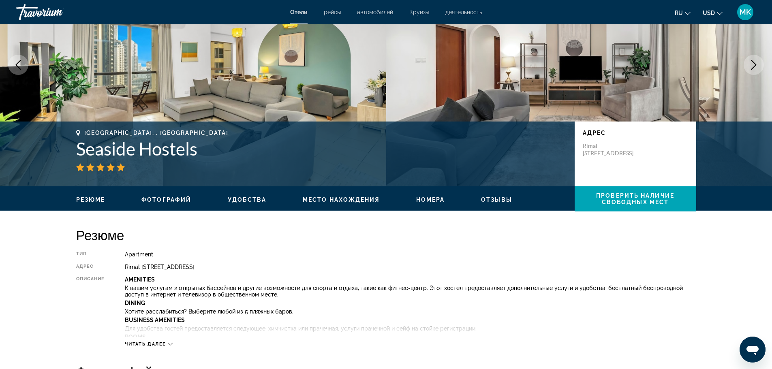
click at [176, 200] on span "Фотографий" at bounding box center [166, 199] width 50 height 6
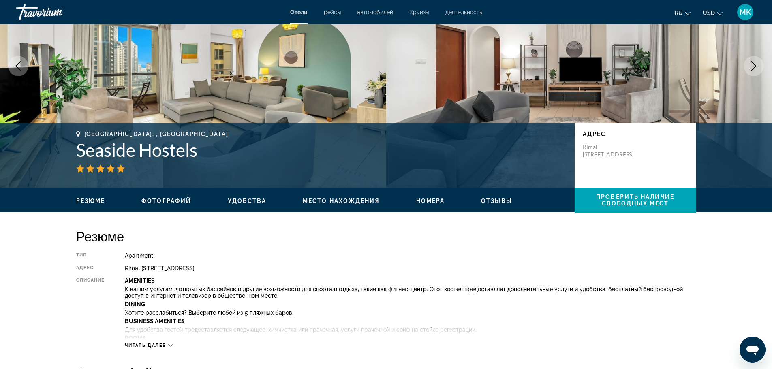
scroll to position [72, 0]
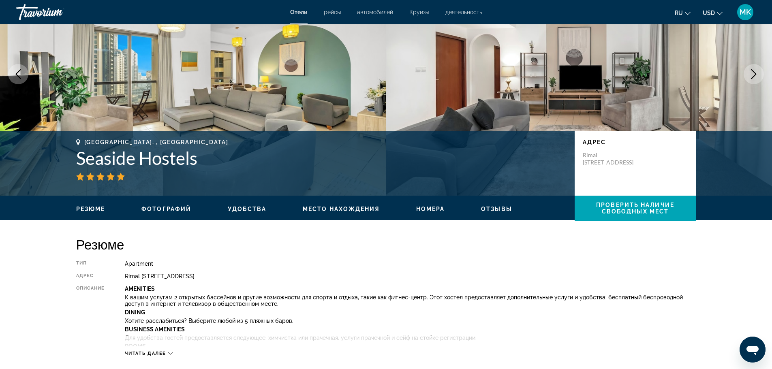
click at [434, 208] on span "Номера" at bounding box center [430, 209] width 29 height 6
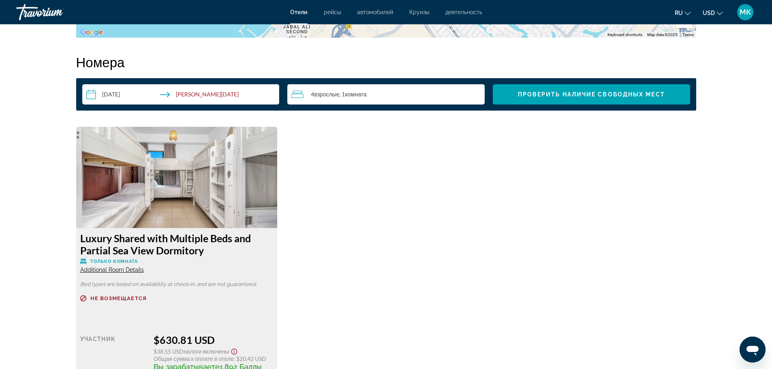
scroll to position [1025, 0]
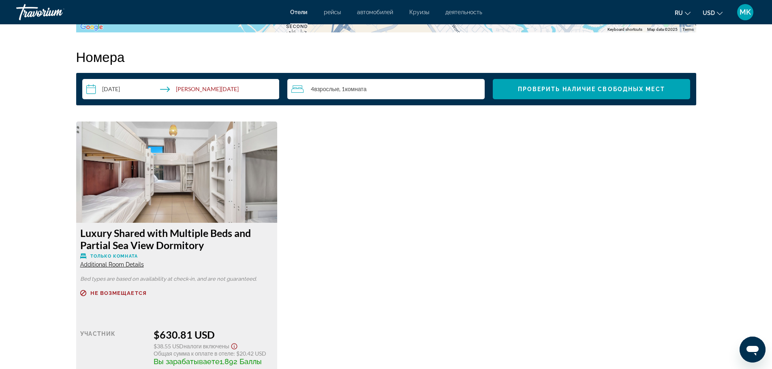
click at [363, 90] on span "Комната" at bounding box center [355, 88] width 21 height 7
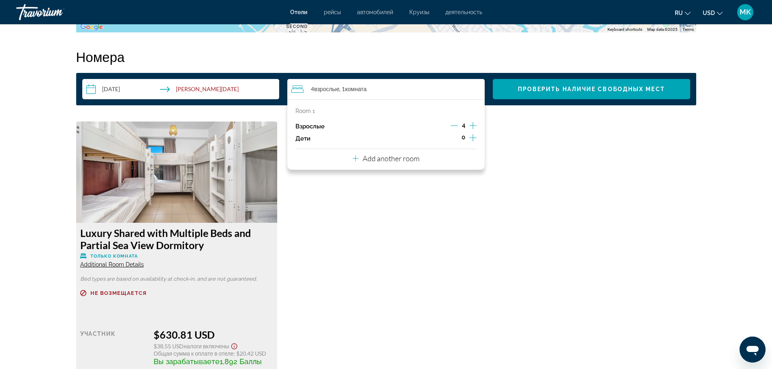
click at [418, 162] on p "Add another room" at bounding box center [391, 158] width 57 height 9
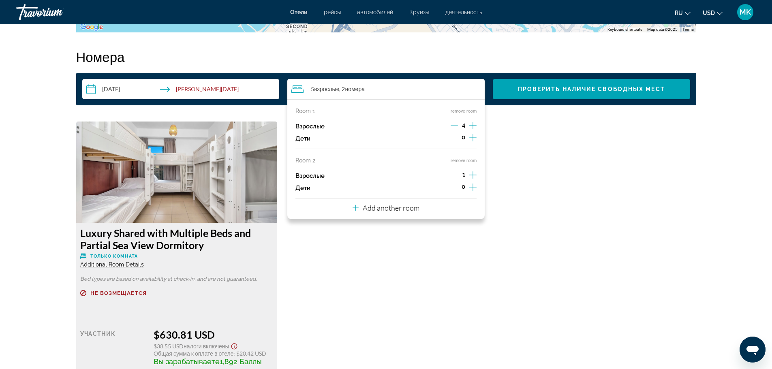
click at [315, 87] on span "Взрослые" at bounding box center [326, 88] width 25 height 7
click at [451, 124] on icon "Decrement adults" at bounding box center [454, 125] width 7 height 7
click at [455, 124] on icon "Decrement adults" at bounding box center [454, 125] width 7 height 7
click at [470, 123] on icon "Increment adults" at bounding box center [472, 126] width 7 height 10
click at [472, 176] on icon "Increment adults" at bounding box center [472, 175] width 7 height 10
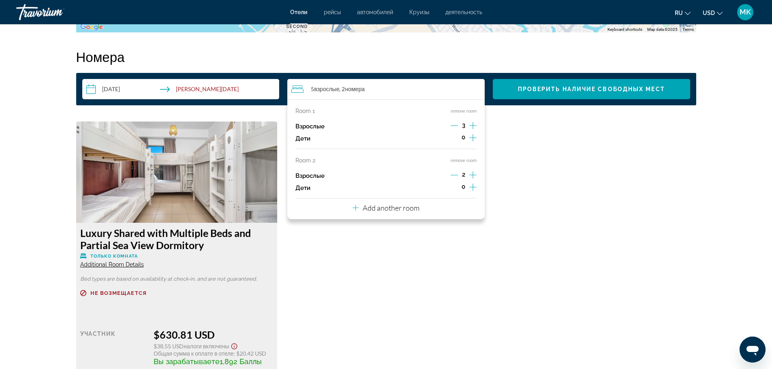
click at [472, 176] on icon "Increment adults" at bounding box center [472, 175] width 7 height 10
click at [451, 175] on icon "Decrement adults" at bounding box center [454, 174] width 7 height 7
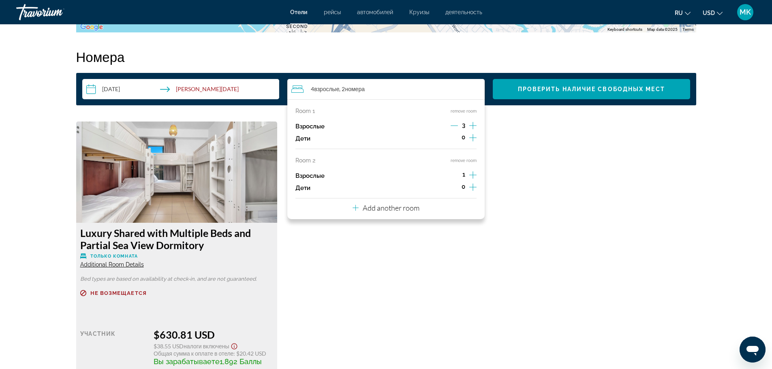
click at [450, 175] on div "Взрослые 1" at bounding box center [385, 176] width 181 height 12
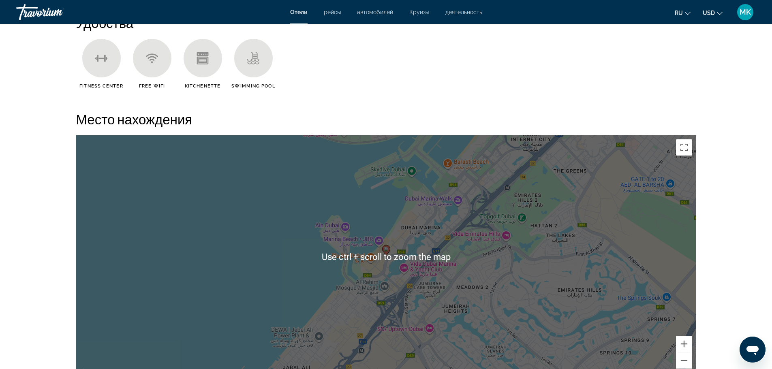
scroll to position [580, 0]
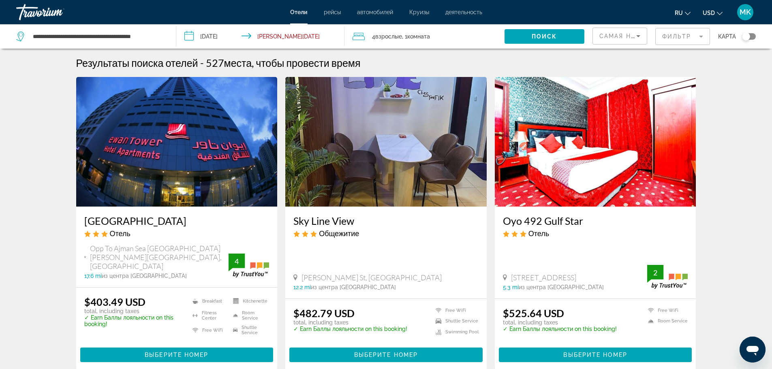
click at [360, 37] on icon "Travelers: 4 adults, 0 children" at bounding box center [358, 37] width 12 height 10
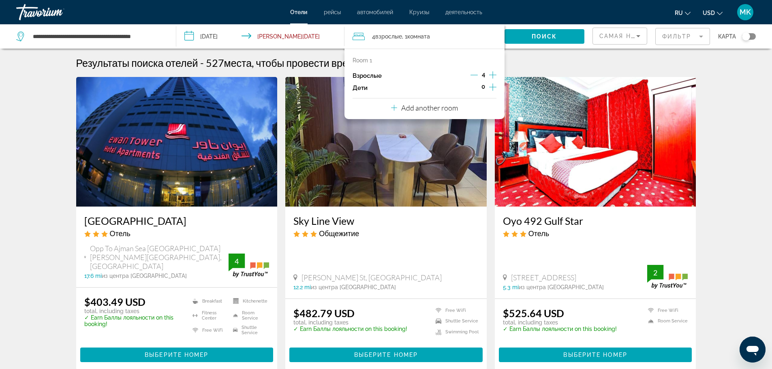
click at [394, 108] on icon "Travelers: 4 adults, 0 children" at bounding box center [394, 108] width 6 height 6
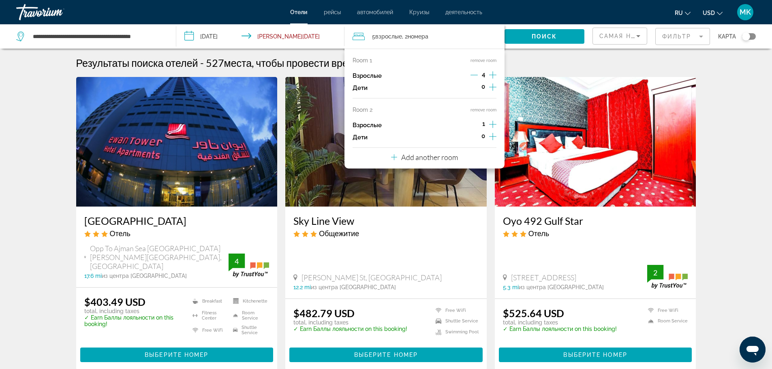
click at [474, 75] on icon "Decrement adults" at bounding box center [473, 74] width 7 height 7
click at [558, 38] on span "Search widget" at bounding box center [544, 36] width 80 height 19
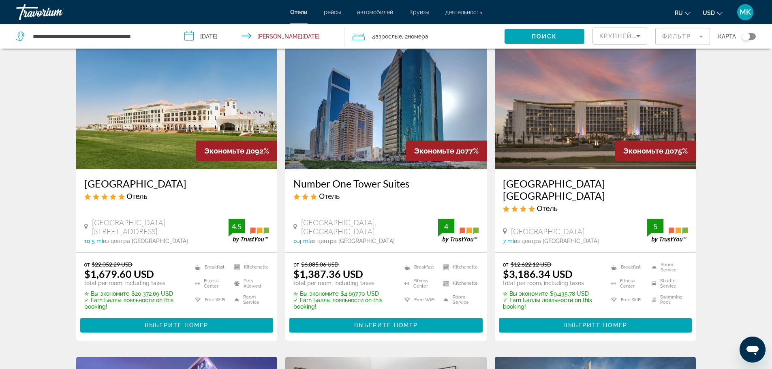
scroll to position [41, 0]
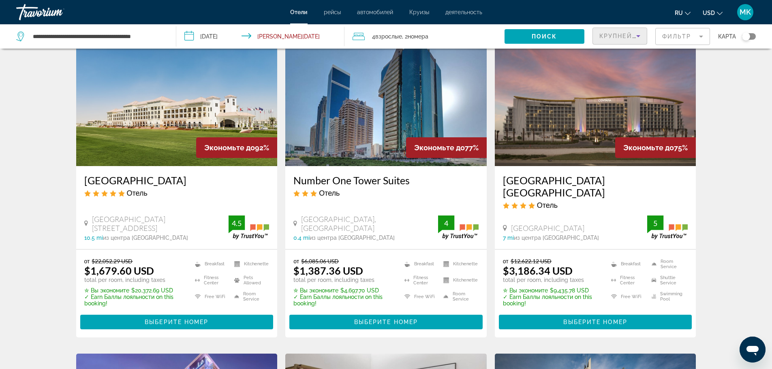
click at [639, 36] on icon "Sort by" at bounding box center [638, 36] width 4 height 2
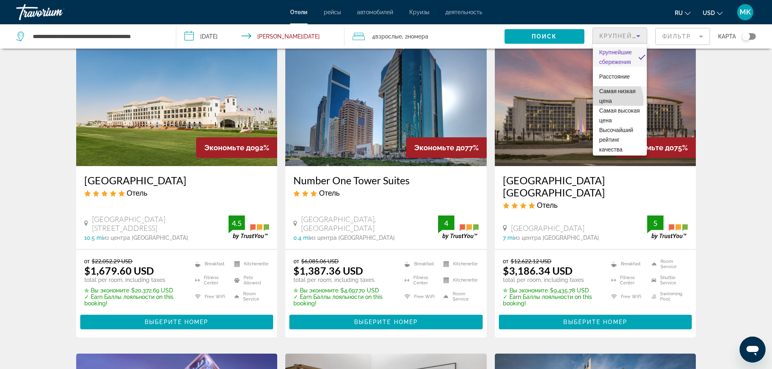
click at [612, 100] on span "Самая низкая цена" at bounding box center [617, 96] width 36 height 16
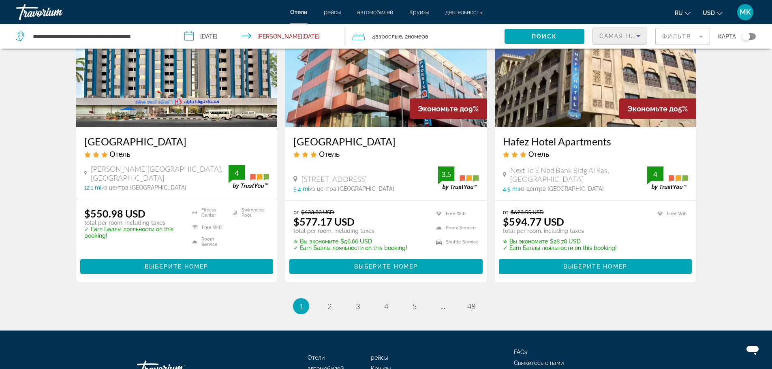
scroll to position [972, 0]
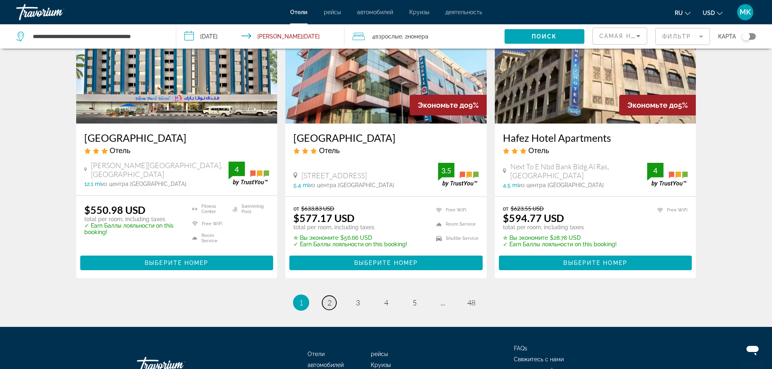
click at [331, 298] on span "2" at bounding box center [329, 302] width 4 height 9
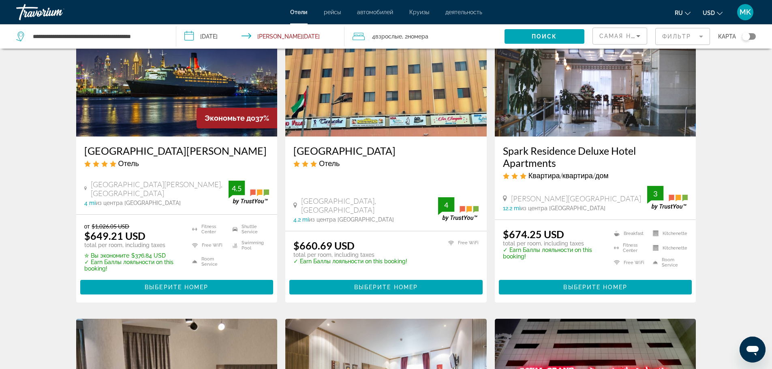
scroll to position [405, 0]
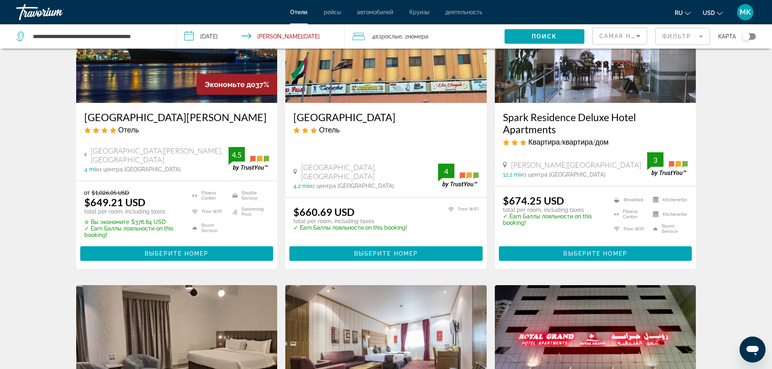
click at [137, 117] on h3 "[GEOGRAPHIC_DATA][PERSON_NAME]" at bounding box center [176, 117] width 185 height 12
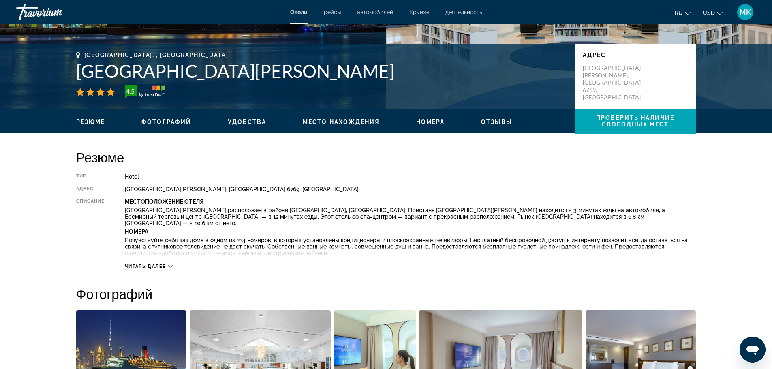
scroll to position [162, 0]
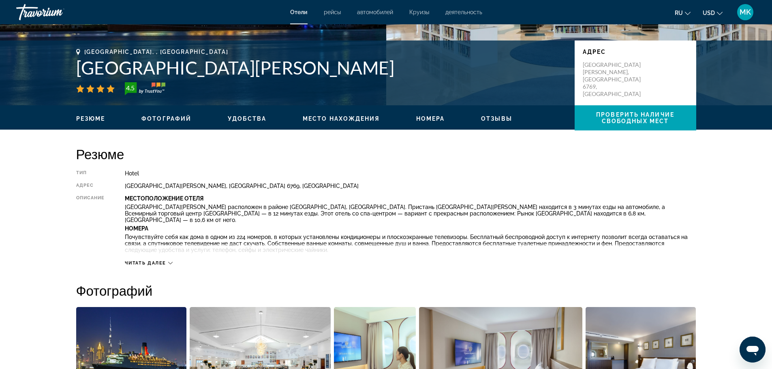
click at [171, 264] on icon "Main content" at bounding box center [170, 263] width 4 height 2
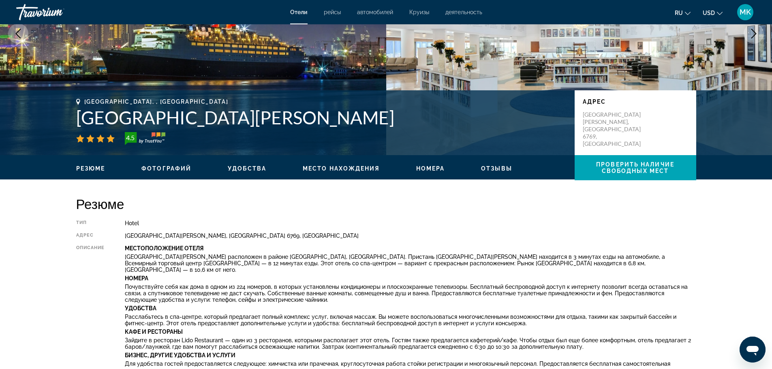
scroll to position [81, 0]
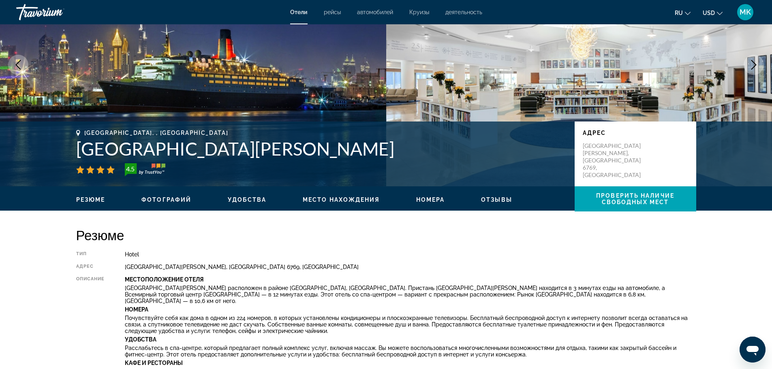
click at [425, 199] on span "Номера" at bounding box center [430, 199] width 29 height 6
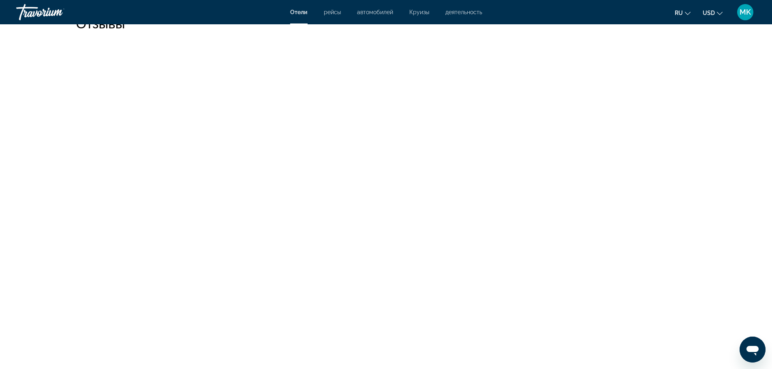
scroll to position [2263, 0]
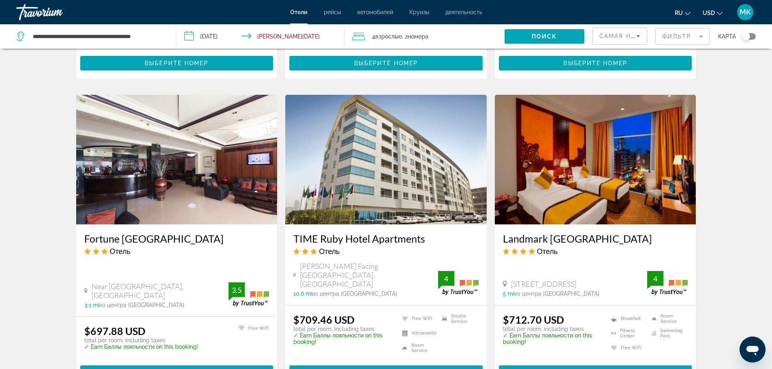
scroll to position [932, 0]
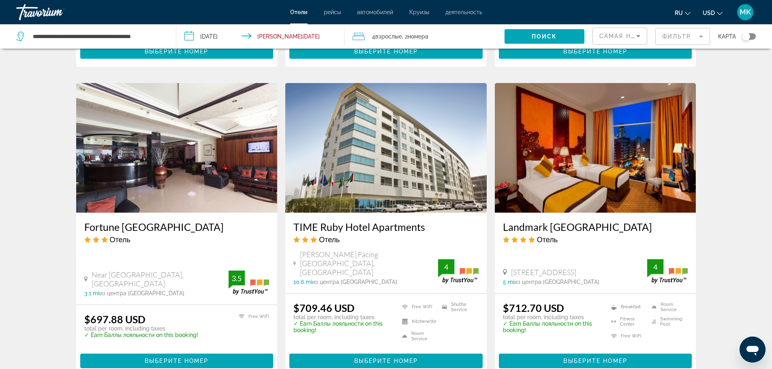
click at [540, 221] on h3 "Landmark [GEOGRAPHIC_DATA]" at bounding box center [595, 227] width 185 height 12
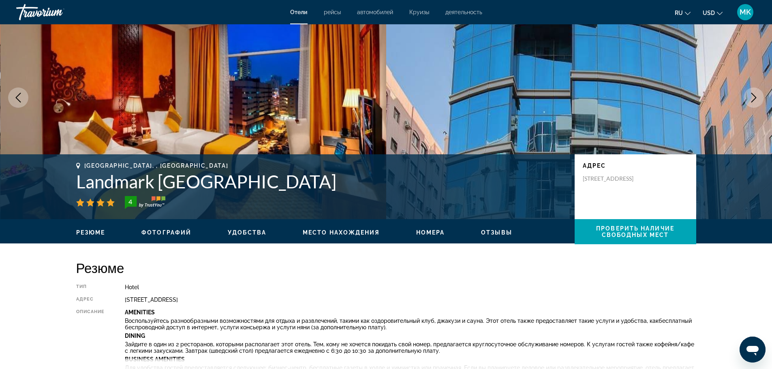
scroll to position [41, 0]
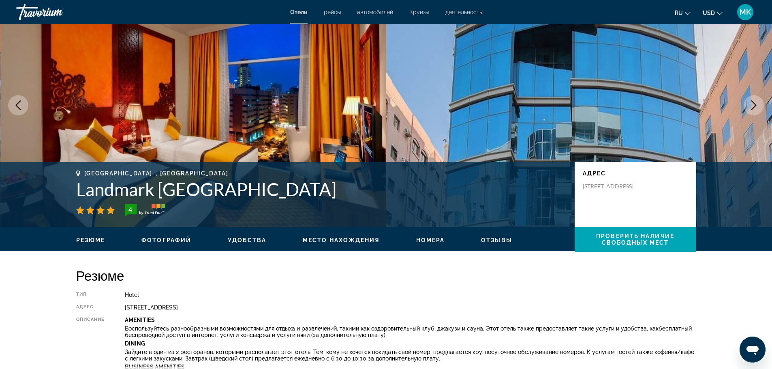
click at [431, 236] on ul "Резюме Фотографий Удобства Место нахождения Номера Отзывы Проверить наличие сво…" at bounding box center [386, 239] width 620 height 9
click at [433, 238] on span "Номера" at bounding box center [430, 240] width 29 height 6
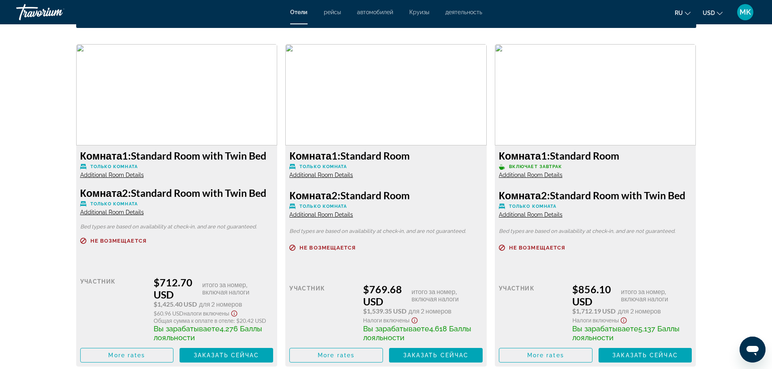
scroll to position [1147, 0]
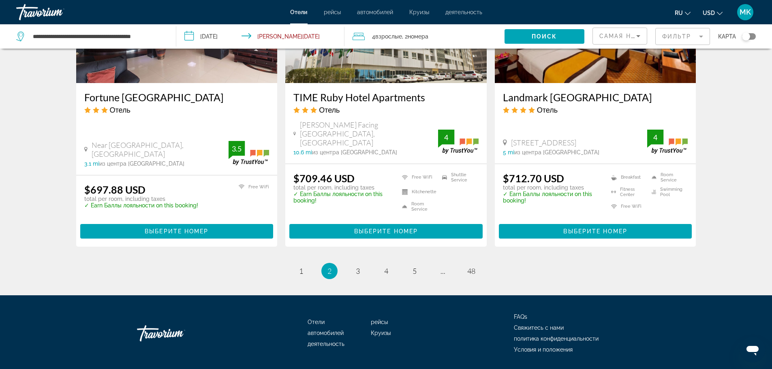
scroll to position [1064, 0]
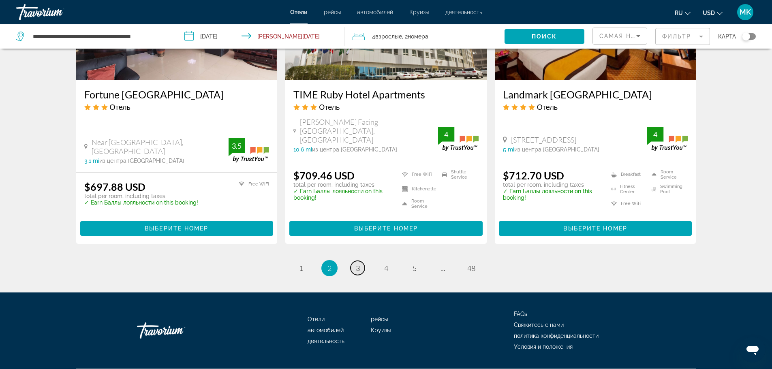
click at [358, 264] on span "3" at bounding box center [358, 268] width 4 height 9
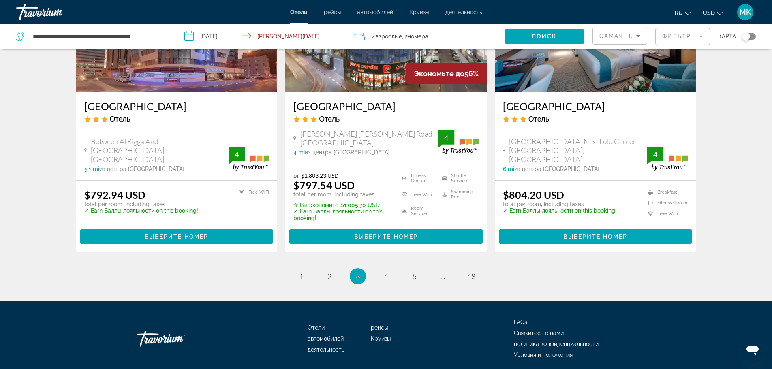
scroll to position [1076, 0]
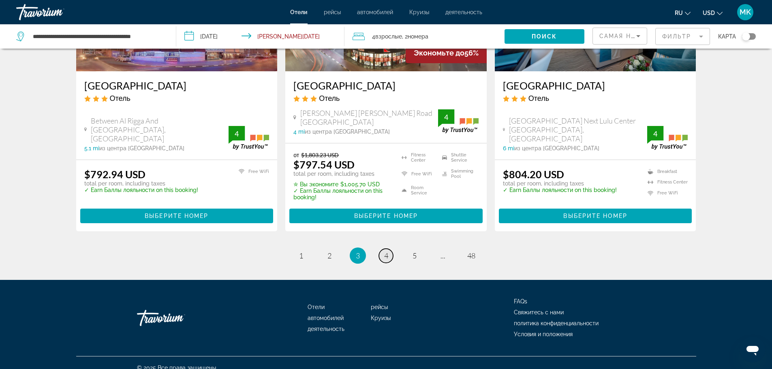
click at [388, 249] on link "page 4" at bounding box center [386, 256] width 14 height 14
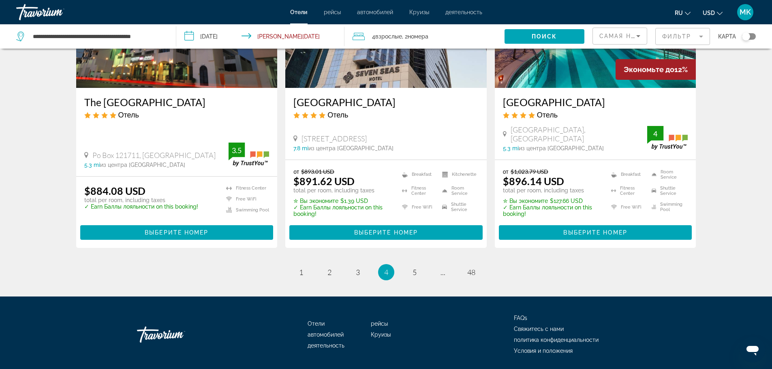
scroll to position [1057, 0]
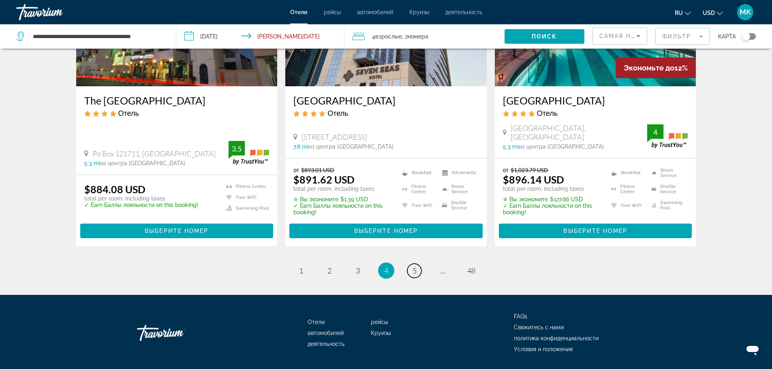
drag, startPoint x: 416, startPoint y: 246, endPoint x: 414, endPoint y: 242, distance: 4.5
click at [415, 266] on span "5" at bounding box center [414, 270] width 4 height 9
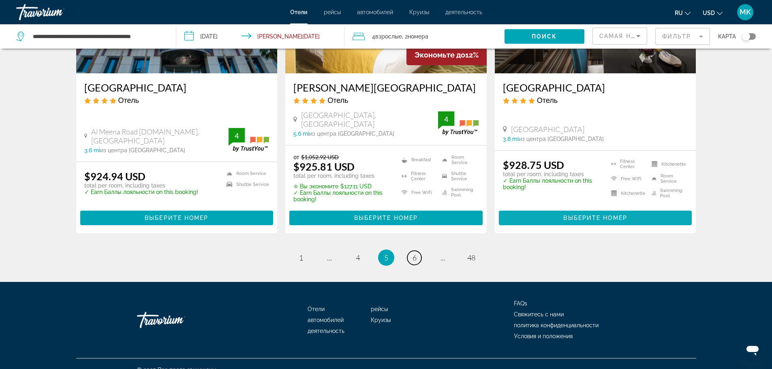
scroll to position [1063, 0]
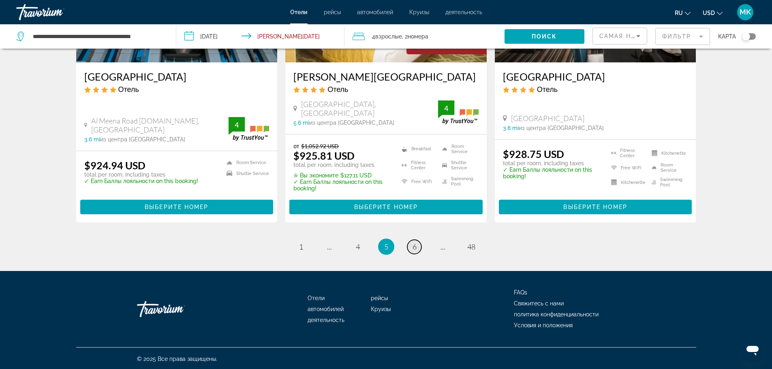
click at [414, 244] on span "6" at bounding box center [414, 246] width 4 height 9
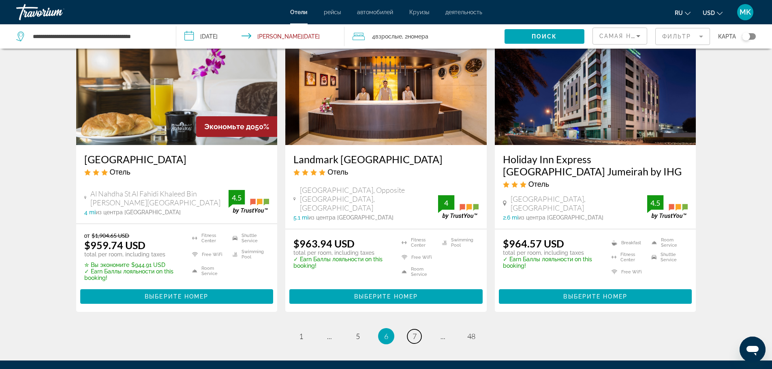
scroll to position [1013, 0]
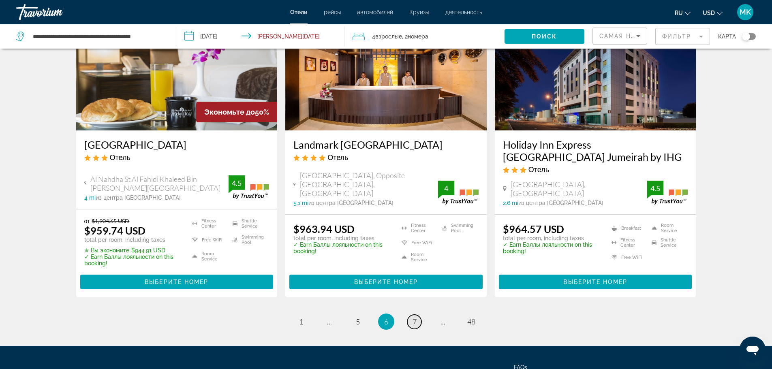
click at [419, 315] on link "page 7" at bounding box center [414, 322] width 14 height 14
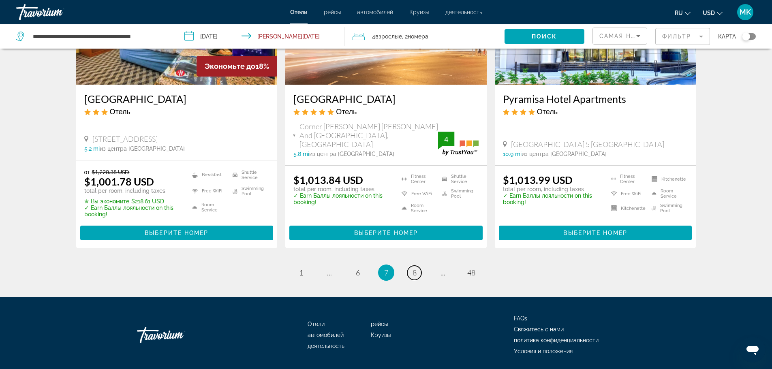
scroll to position [1057, 0]
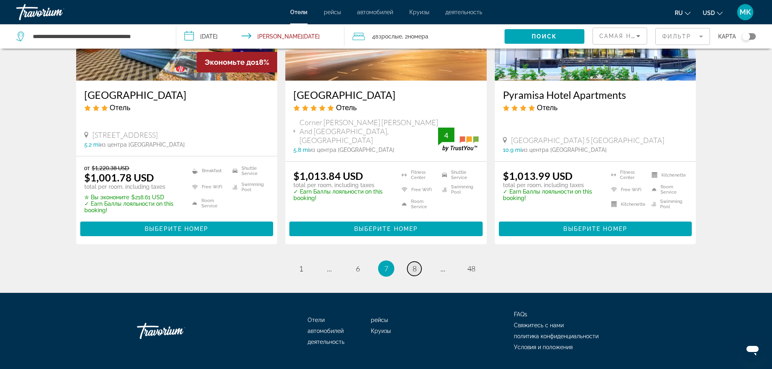
click at [415, 264] on span "8" at bounding box center [414, 268] width 4 height 9
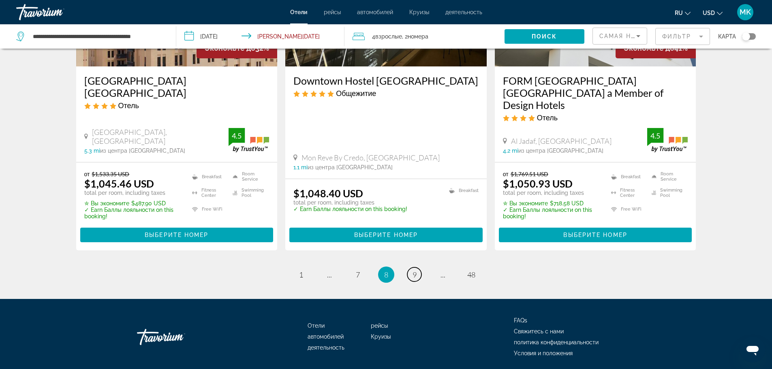
scroll to position [1083, 0]
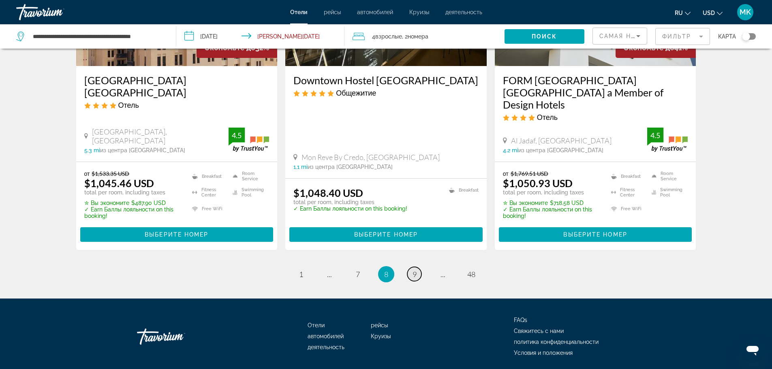
click at [411, 267] on link "page 9" at bounding box center [414, 274] width 14 height 14
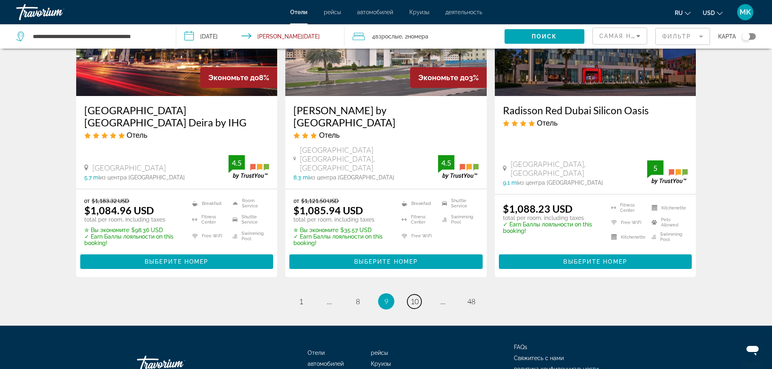
scroll to position [1053, 0]
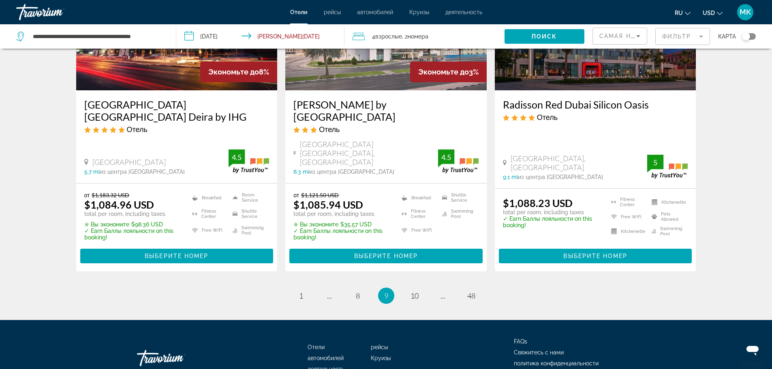
click at [558, 98] on h3 "Radisson Red Dubai Silicon Oasis" at bounding box center [595, 104] width 185 height 12
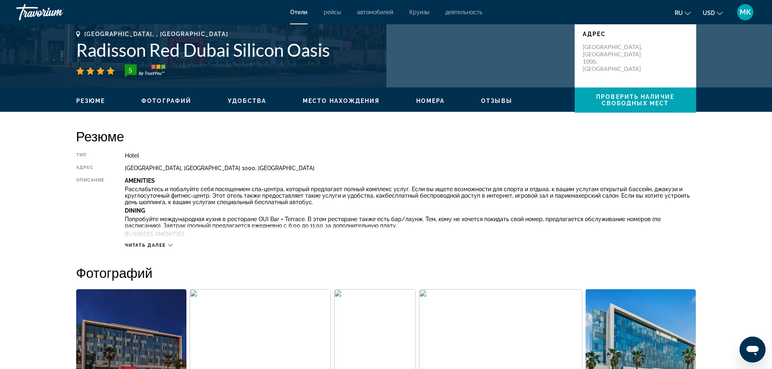
scroll to position [162, 0]
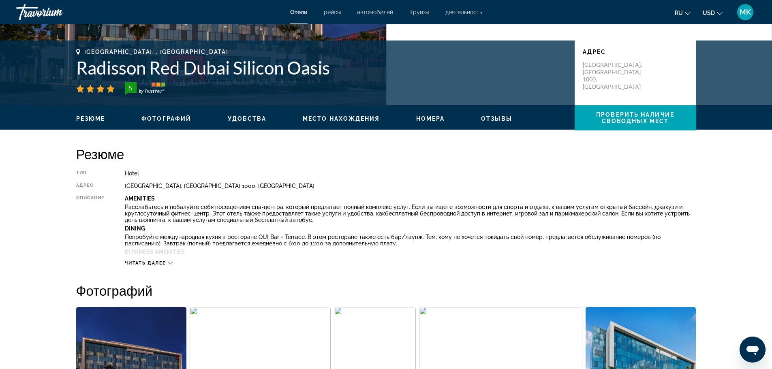
click at [422, 117] on span "Номера" at bounding box center [430, 118] width 29 height 6
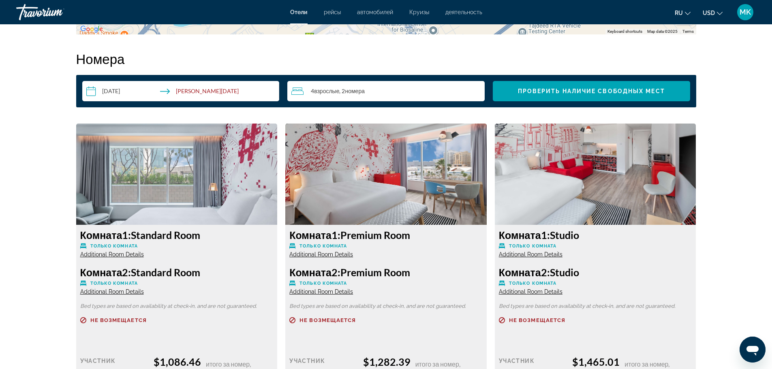
scroll to position [1025, 0]
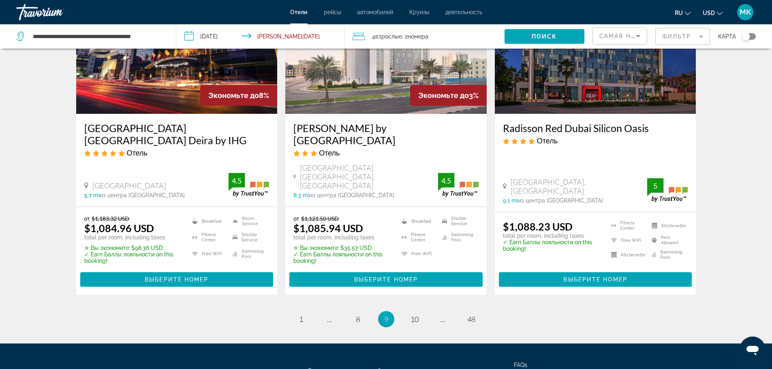
scroll to position [1053, 0]
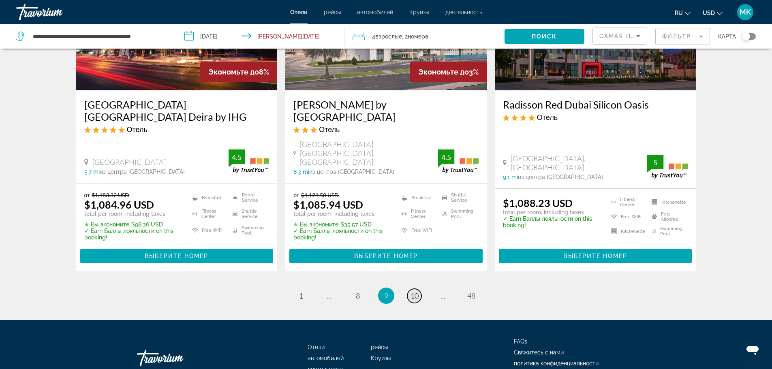
click at [411, 291] on span "10" at bounding box center [414, 295] width 8 height 9
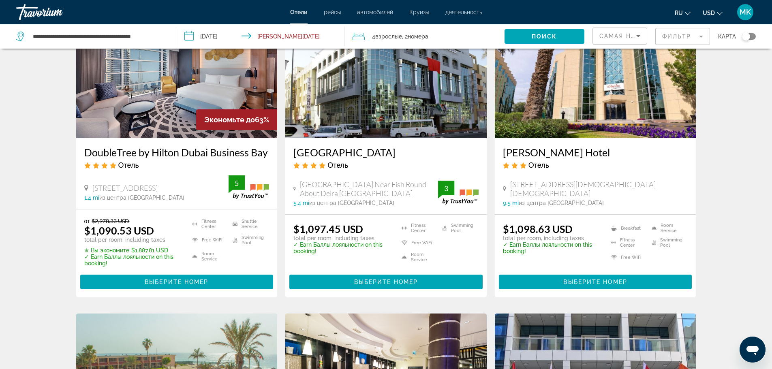
scroll to position [81, 0]
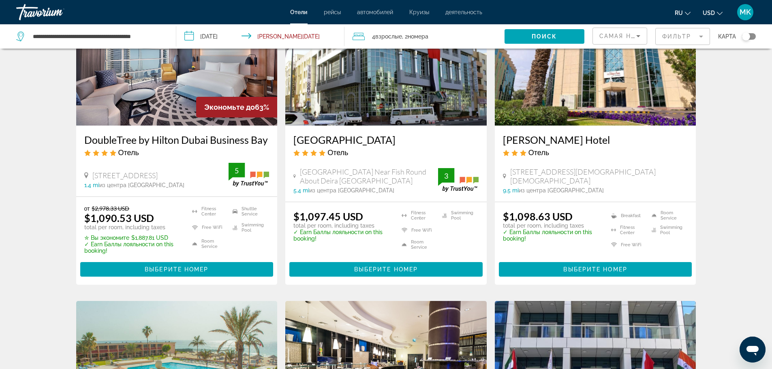
click at [167, 138] on h3 "DoubleTree by Hilton Dubai Business Bay" at bounding box center [176, 140] width 185 height 12
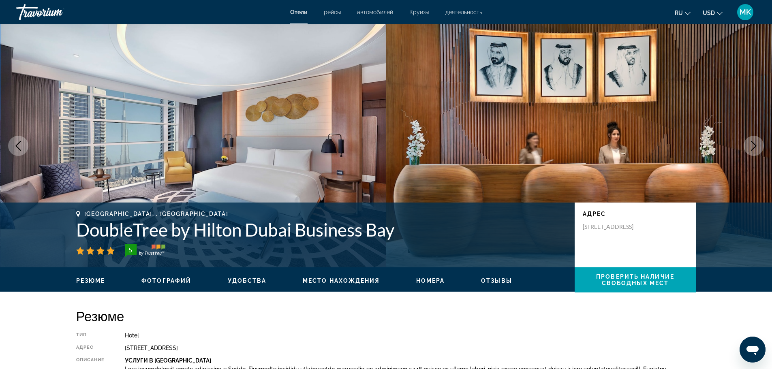
click at [434, 276] on ul "Резюме Фотографий Удобства Место нахождения Номера Отзывы Проверить наличие сво…" at bounding box center [386, 279] width 620 height 9
click at [433, 279] on span "Номера" at bounding box center [430, 281] width 29 height 6
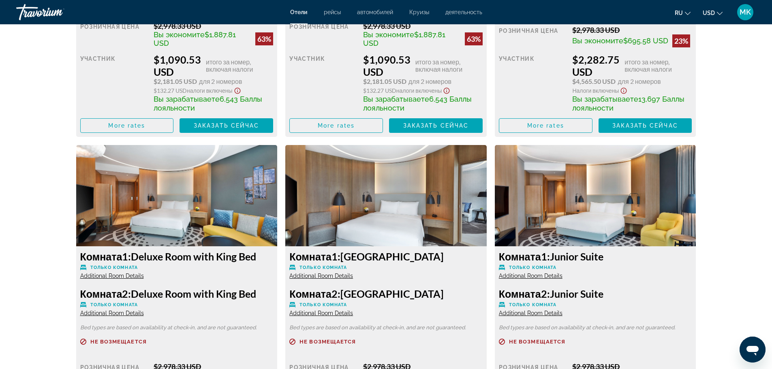
scroll to position [1379, 0]
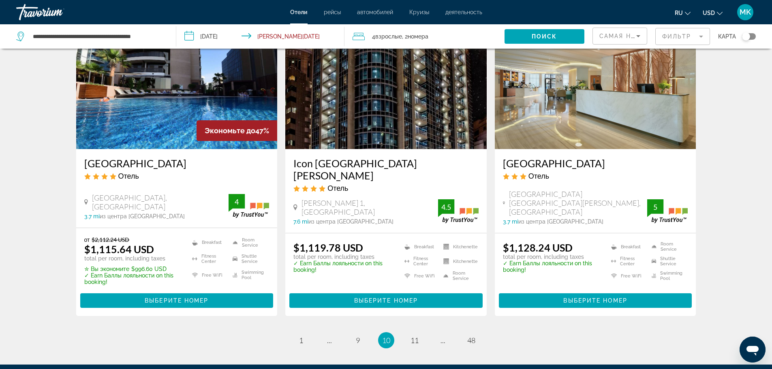
scroll to position [1053, 0]
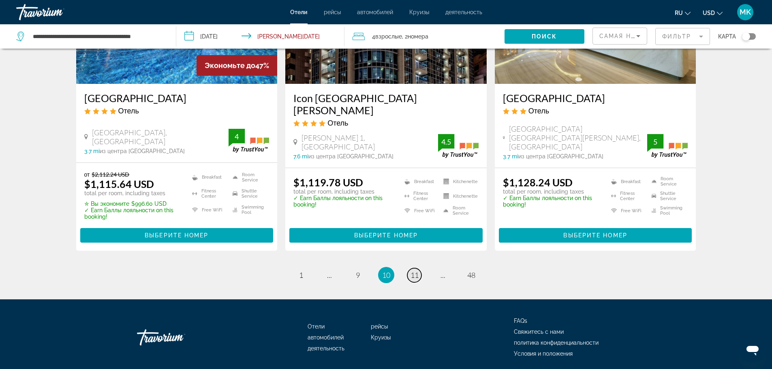
click at [416, 271] on span "11" at bounding box center [414, 275] width 8 height 9
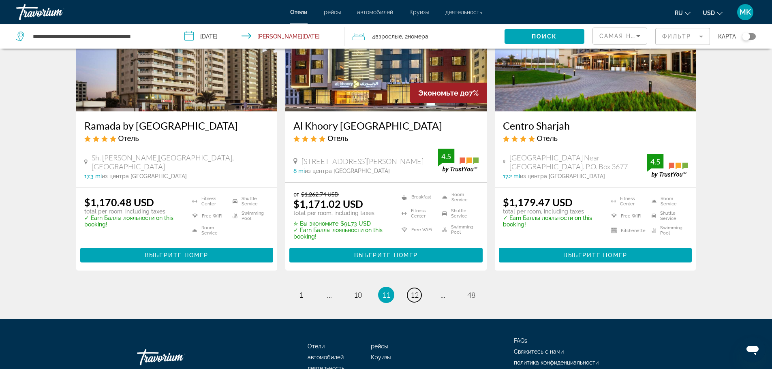
scroll to position [1068, 0]
